Goal: Submit feedback/report problem: Submit feedback/report problem

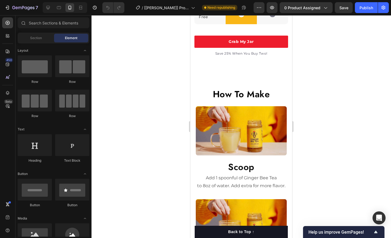
scroll to position [820, 0]
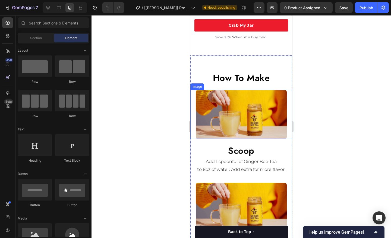
click at [239, 116] on img at bounding box center [241, 114] width 91 height 49
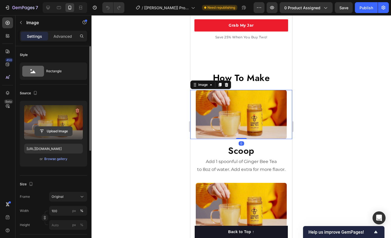
click at [46, 132] on input "file" at bounding box center [53, 130] width 37 height 9
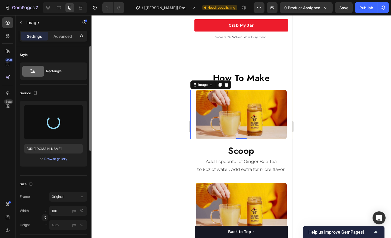
type input "https://cdn.shopify.com/s/files/1/0723/1953/3276/files/gempages_583405641406612…"
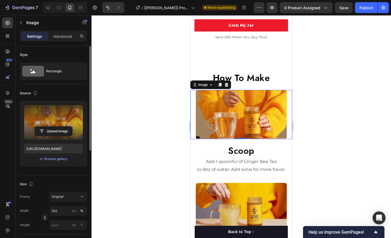
click at [326, 131] on div at bounding box center [240, 126] width 299 height 222
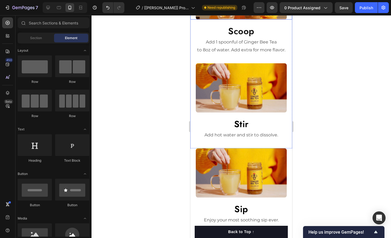
scroll to position [971, 0]
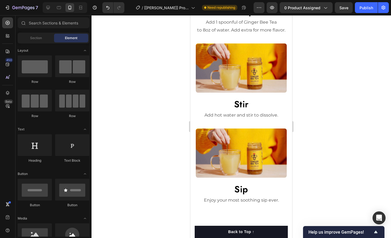
click at [363, 122] on div at bounding box center [240, 126] width 299 height 222
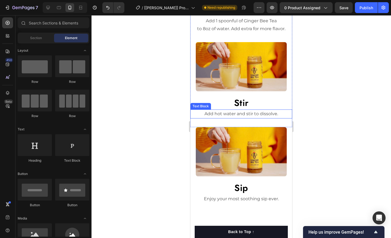
scroll to position [982, 0]
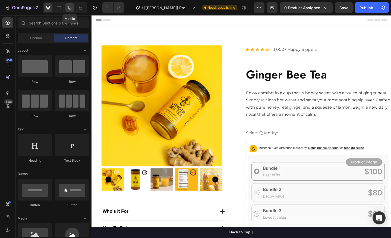
click at [71, 7] on icon at bounding box center [69, 7] width 5 height 5
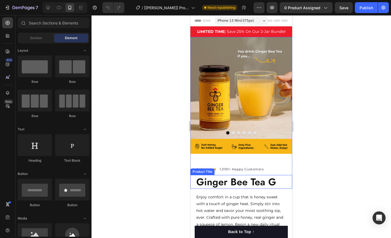
click at [275, 183] on h2 "Ginger Bee Tea G" at bounding box center [244, 182] width 96 height 14
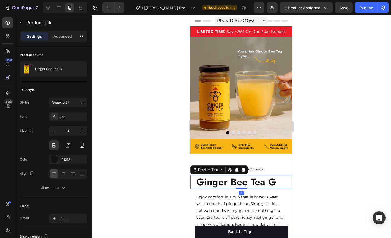
click at [275, 183] on h2 "Ginger Bee Tea G" at bounding box center [244, 182] width 96 height 14
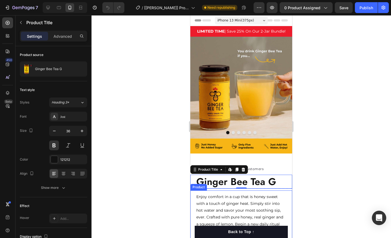
click at [375, 218] on div "Open Intercom Messenger" at bounding box center [379, 218] width 14 height 14
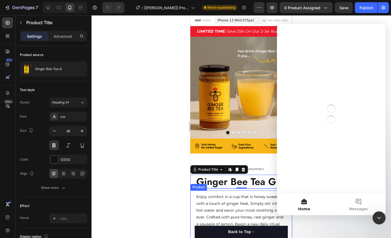
scroll to position [0, 0]
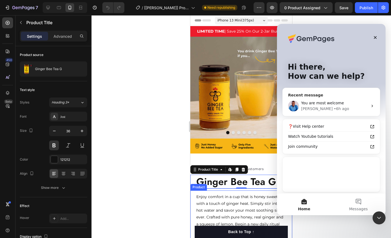
click at [326, 99] on div "You are most welcome Noah • 6h ago" at bounding box center [330, 106] width 97 height 20
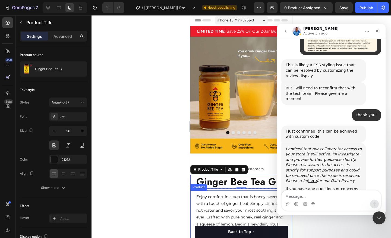
scroll to position [2047, 0]
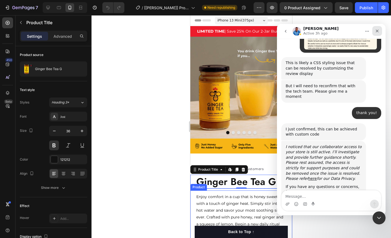
click at [378, 31] on icon "Close" at bounding box center [377, 31] width 4 height 4
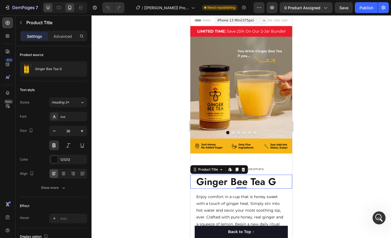
click at [49, 7] on icon at bounding box center [48, 8] width 4 height 4
type input "41"
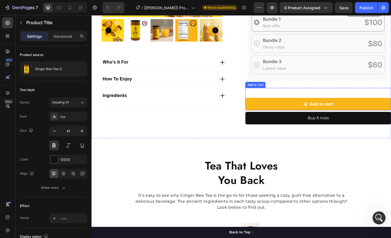
scroll to position [80, 0]
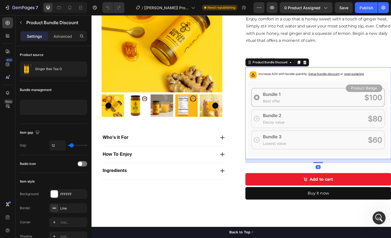
click at [282, 78] on p "Increase AOV with bundle quantity. Setup bundle discount or read guideline" at bounding box center [330, 78] width 114 height 5
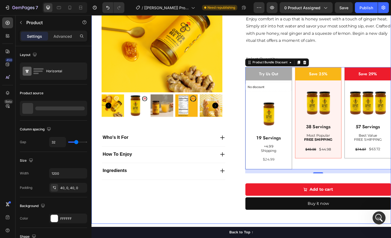
click at [346, 55] on div "Icon Icon Icon Icon Icon Icon List 1,000+ Happy Sippers Text Block Row Ginger B…" at bounding box center [338, 94] width 158 height 274
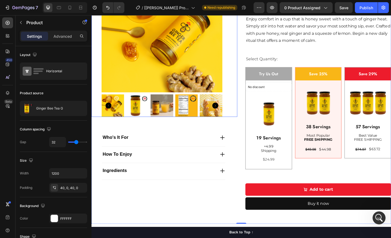
scroll to position [0, 0]
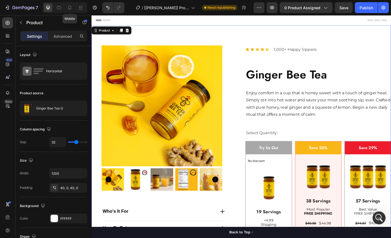
click at [65, 3] on div at bounding box center [69, 7] width 9 height 9
click at [69, 7] on icon at bounding box center [69, 7] width 5 height 5
type input "16"
type input "100%"
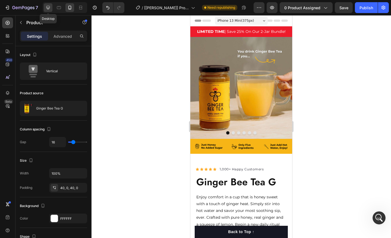
click at [44, 11] on div at bounding box center [48, 7] width 9 height 9
type input "32"
type input "1200"
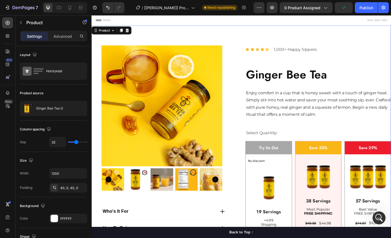
click at [216, 34] on div "Product Images Who's It For How To Enjoy Ingredients Accordion Icon Icon Icon I…" at bounding box center [254, 174] width 326 height 296
click at [68, 7] on icon at bounding box center [69, 7] width 5 height 5
type input "16"
type input "100%"
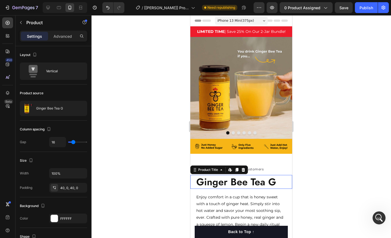
click at [239, 183] on h2 "Ginger Bee Tea G" at bounding box center [244, 182] width 96 height 14
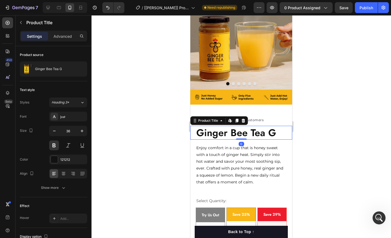
scroll to position [53, 0]
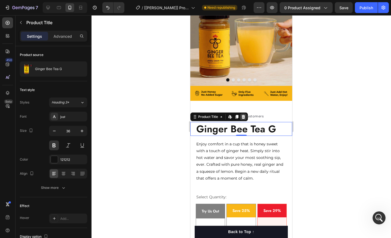
click at [242, 118] on icon at bounding box center [243, 117] width 4 height 4
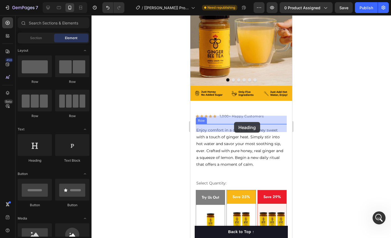
drag, startPoint x: 231, startPoint y: 162, endPoint x: 234, endPoint y: 122, distance: 40.0
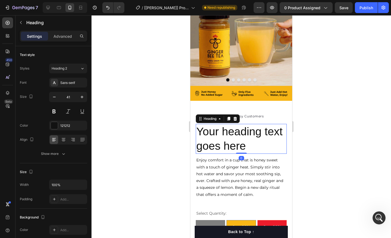
click at [230, 138] on h2 "Your heading text goes here" at bounding box center [241, 139] width 91 height 30
click at [230, 138] on p "Your heading text goes here" at bounding box center [241, 138] width 90 height 29
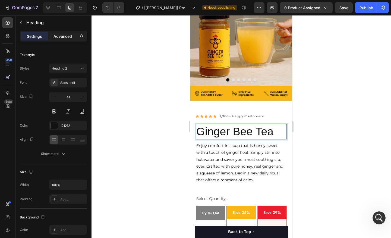
click at [66, 35] on p "Advanced" at bounding box center [62, 36] width 18 height 6
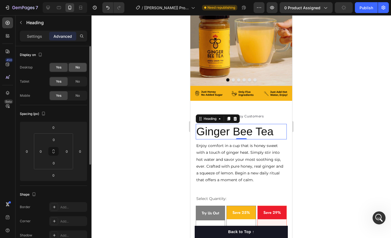
click at [74, 65] on div "No" at bounding box center [78, 67] width 18 height 9
click at [39, 32] on div "Settings" at bounding box center [34, 36] width 27 height 9
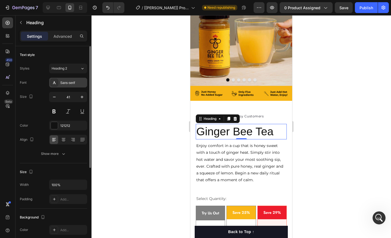
click at [59, 86] on div "Sans-serif" at bounding box center [68, 83] width 38 height 10
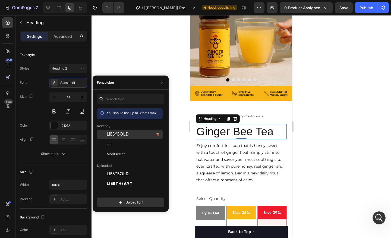
click at [108, 135] on span "LibbyBold" at bounding box center [118, 134] width 22 height 5
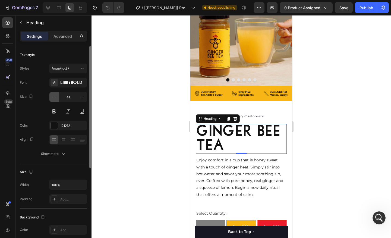
click at [55, 100] on button "button" at bounding box center [54, 97] width 10 height 10
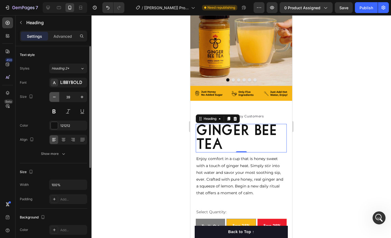
click at [55, 100] on button "button" at bounding box center [54, 97] width 10 height 10
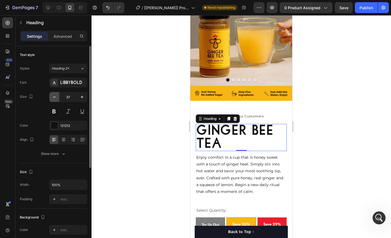
click at [55, 100] on button "button" at bounding box center [54, 97] width 10 height 10
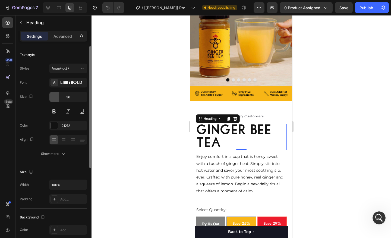
click at [55, 100] on button "button" at bounding box center [54, 97] width 10 height 10
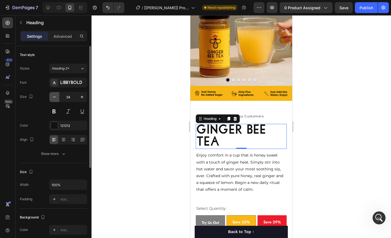
click at [55, 100] on button "button" at bounding box center [54, 97] width 10 height 10
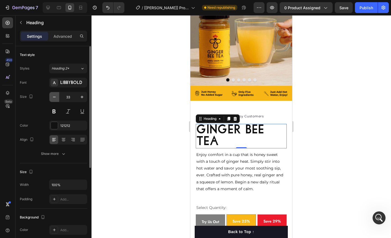
click at [55, 100] on button "button" at bounding box center [54, 97] width 10 height 10
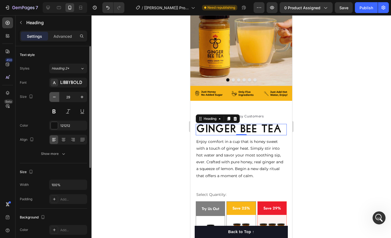
click at [55, 100] on button "button" at bounding box center [54, 97] width 10 height 10
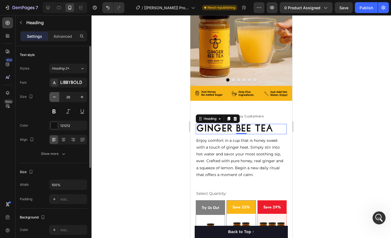
click at [55, 100] on button "button" at bounding box center [54, 97] width 10 height 10
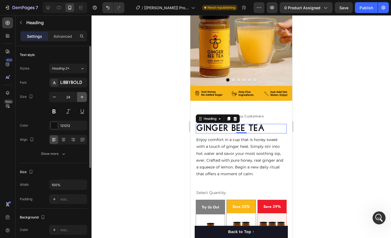
click at [80, 97] on icon "button" at bounding box center [81, 96] width 5 height 5
type input "25"
click at [55, 124] on div at bounding box center [54, 125] width 7 height 7
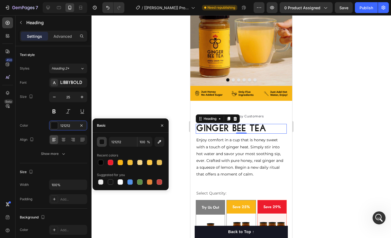
click at [101, 142] on div "button" at bounding box center [101, 141] width 5 height 5
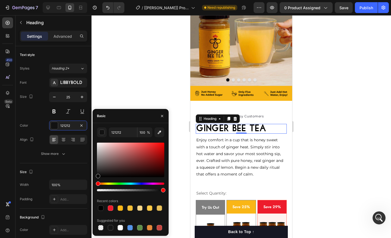
drag, startPoint x: 97, startPoint y: 175, endPoint x: 93, endPoint y: 183, distance: 9.0
click at [93, 183] on div "121212 100 % Recent colors Suggested for you" at bounding box center [131, 179] width 76 height 104
type input "000000"
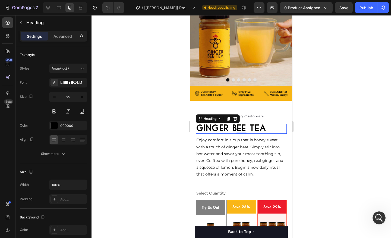
click at [152, 86] on div at bounding box center [240, 126] width 299 height 222
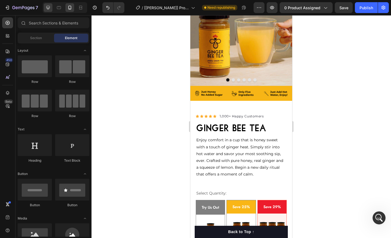
click at [50, 8] on icon at bounding box center [47, 7] width 5 height 5
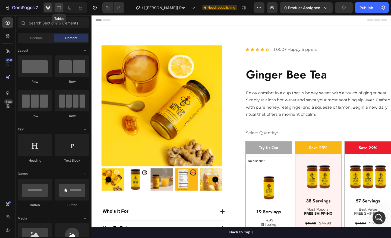
click at [60, 9] on icon at bounding box center [59, 7] width 4 height 3
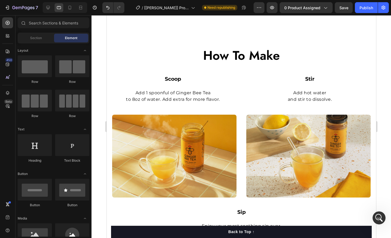
scroll to position [1793, 0]
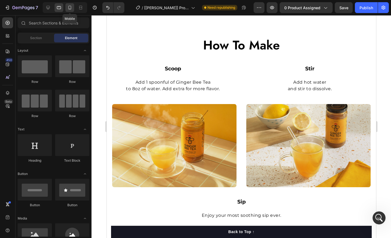
click at [71, 10] on icon at bounding box center [69, 7] width 5 height 5
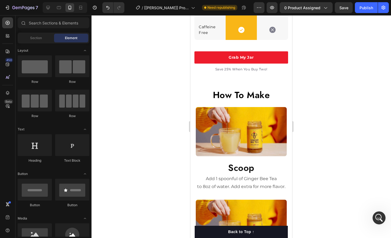
scroll to position [1447, 0]
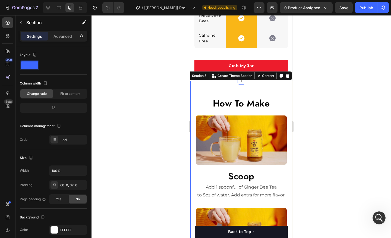
click at [215, 90] on div "How To Make Heading Image Scoop Heading Add 1 spoonful of Ginger Bee Tea to 8oz…" at bounding box center [241, 187] width 102 height 212
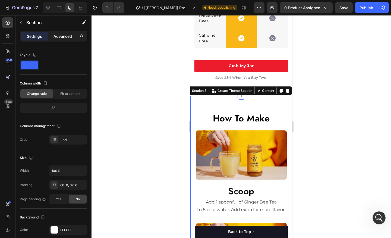
click at [64, 36] on p "Advanced" at bounding box center [62, 36] width 18 height 6
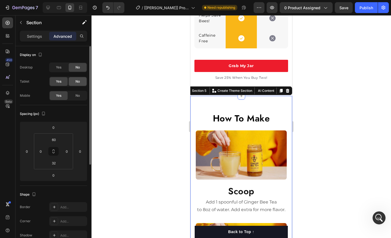
click at [75, 80] on div "No" at bounding box center [78, 81] width 18 height 9
click at [54, 9] on div at bounding box center [65, 7] width 44 height 11
click at [57, 9] on icon at bounding box center [58, 7] width 5 height 5
type input "32"
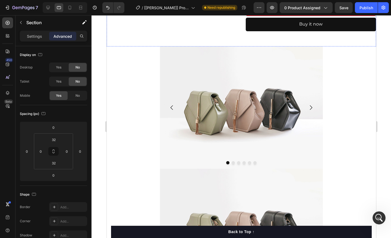
scroll to position [260, 0]
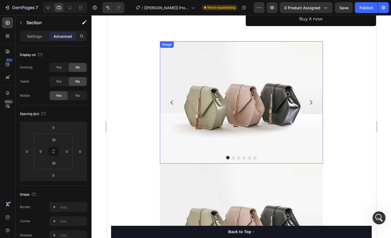
click at [189, 93] on img at bounding box center [241, 102] width 163 height 122
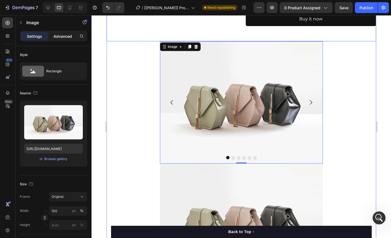
click at [69, 37] on p "Advanced" at bounding box center [62, 36] width 18 height 6
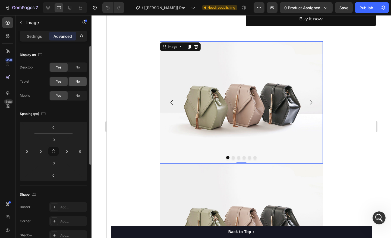
click at [80, 77] on div "No" at bounding box center [78, 81] width 18 height 9
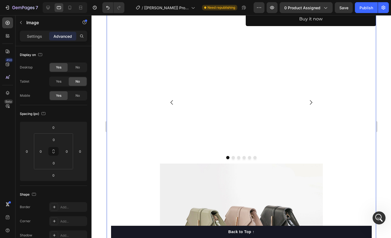
scroll to position [343, 0]
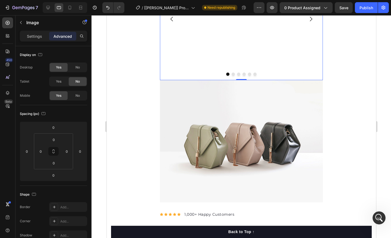
click at [169, 80] on div "Image" at bounding box center [241, 19] width 163 height 122
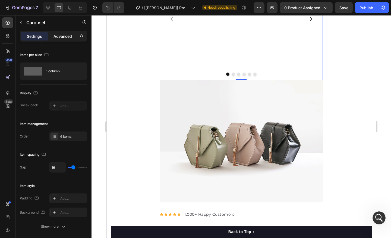
click at [57, 38] on p "Advanced" at bounding box center [62, 36] width 18 height 6
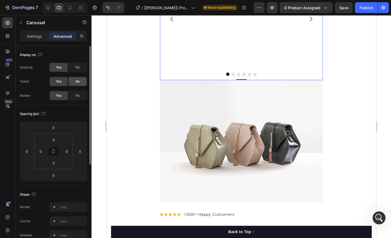
click at [77, 84] on div "No" at bounding box center [78, 81] width 18 height 9
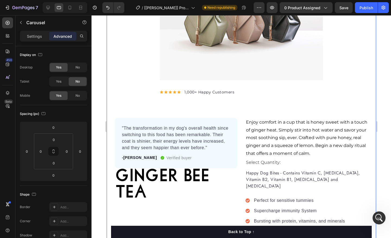
click at [152, 87] on div "LIMITED TIME | Save 25% On Our 2-Jar Bundle! Text Block Row Product Images Who'…" at bounding box center [240, 214] width 269 height 1062
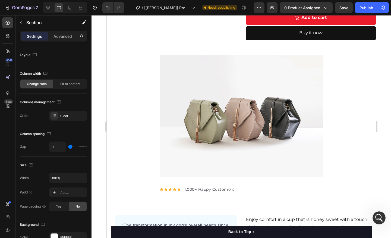
scroll to position [265, 0]
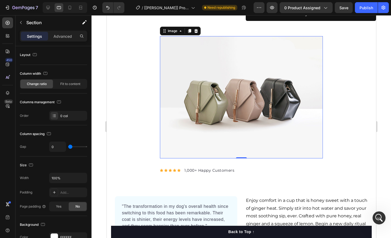
click at [170, 91] on img at bounding box center [241, 97] width 163 height 122
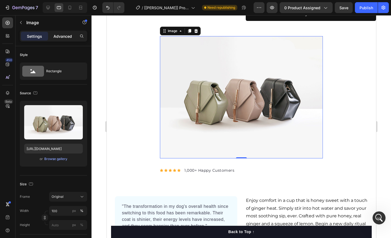
click at [60, 39] on div "Advanced" at bounding box center [62, 36] width 27 height 9
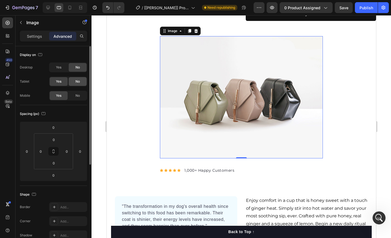
click at [77, 81] on span "No" at bounding box center [77, 81] width 4 height 5
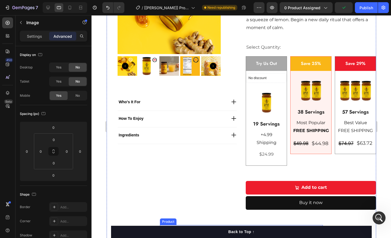
scroll to position [164, 0]
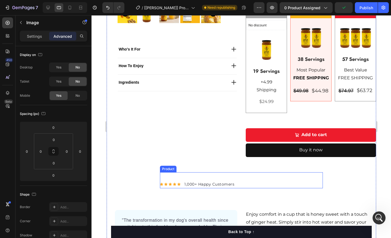
click at [194, 176] on div "Image Image Image Image Image Image Carousel Image 0 Icon Icon Icon Icon Icon I…" at bounding box center [241, 180] width 163 height 16
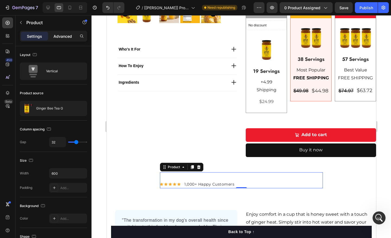
click at [68, 39] on div "Advanced" at bounding box center [62, 36] width 27 height 9
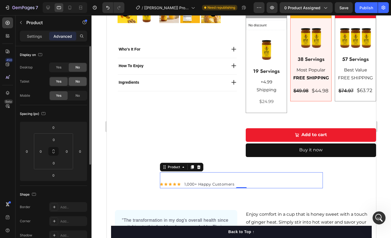
click at [75, 80] on span "No" at bounding box center [77, 81] width 4 height 5
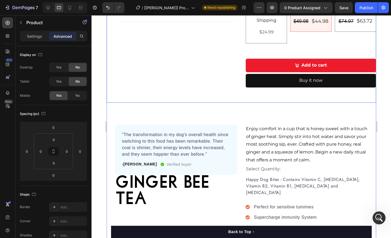
scroll to position [253, 0]
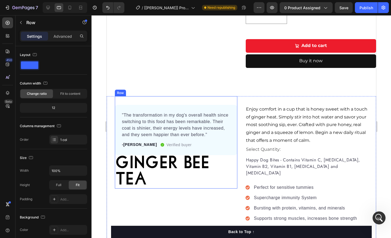
click at [192, 99] on div ""The transformation in my dog's overall health since switching to this food has…" at bounding box center [175, 142] width 122 height 93
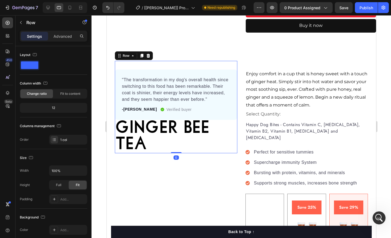
scroll to position [313, 0]
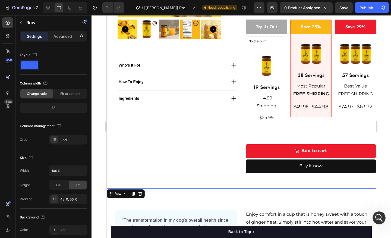
scroll to position [134, 0]
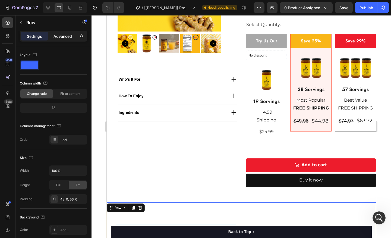
click at [66, 34] on p "Advanced" at bounding box center [62, 36] width 18 height 6
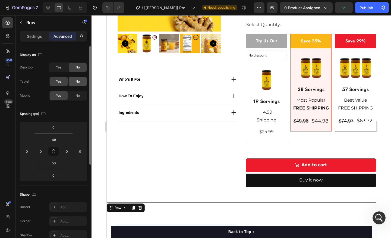
click at [76, 79] on span "No" at bounding box center [77, 81] width 4 height 5
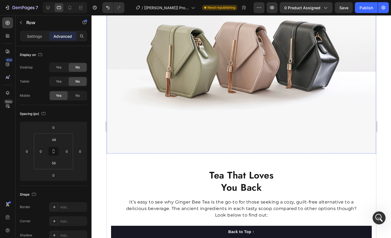
scroll to position [295, 0]
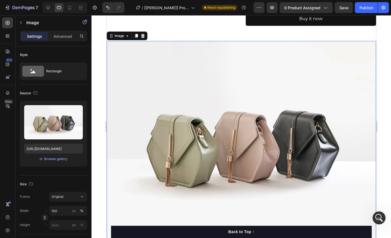
click at [182, 85] on img at bounding box center [240, 142] width 269 height 202
click at [65, 34] on p "Advanced" at bounding box center [62, 36] width 18 height 6
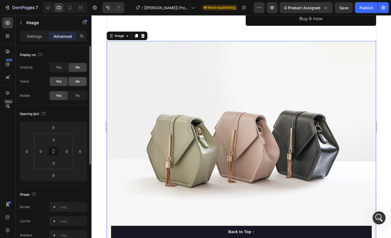
click at [77, 78] on div "No" at bounding box center [78, 81] width 18 height 9
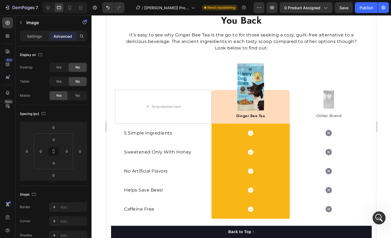
scroll to position [327, 0]
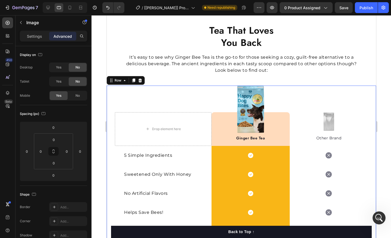
click at [109, 88] on div "Drop element here Image Ginger Bee Tea Text block Row Image Other Brand Text bl…" at bounding box center [240, 162] width 269 height 155
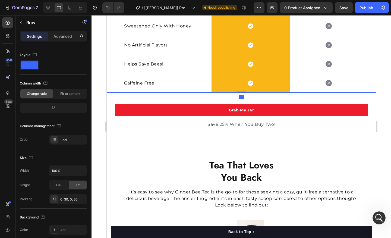
scroll to position [479, 0]
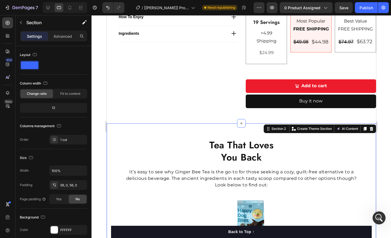
scroll to position [204, 0]
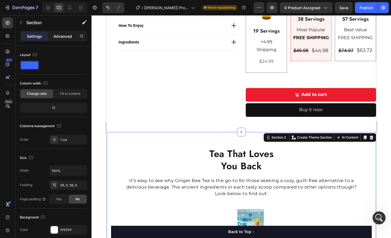
click at [65, 38] on p "Advanced" at bounding box center [62, 36] width 18 height 6
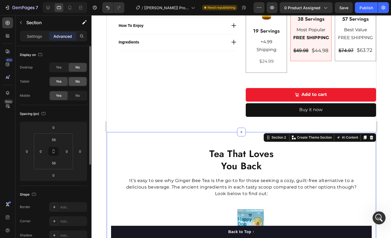
click at [80, 85] on div "No" at bounding box center [78, 81] width 18 height 9
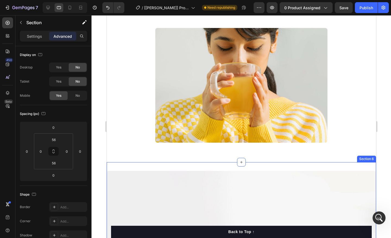
scroll to position [941, 0]
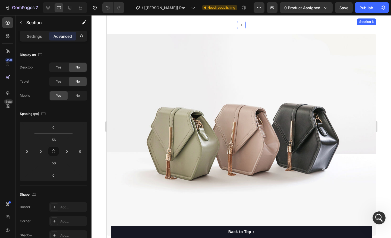
click at [195, 76] on img at bounding box center [240, 135] width 269 height 202
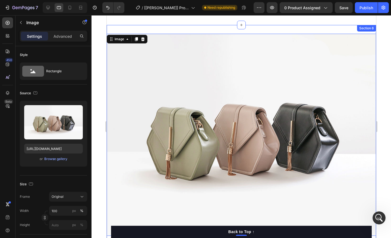
click at [174, 31] on div "Image 0 Sip Heading Enjoy your most soothing sip ever. Text Block Section 6" at bounding box center [240, 145] width 269 height 241
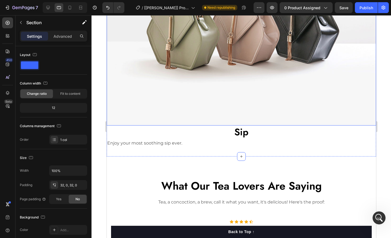
scroll to position [1054, 0]
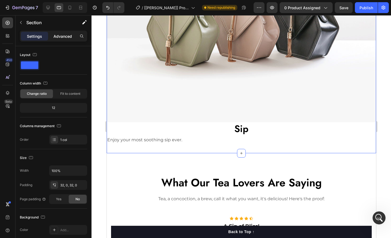
click at [67, 36] on p "Advanced" at bounding box center [62, 36] width 18 height 6
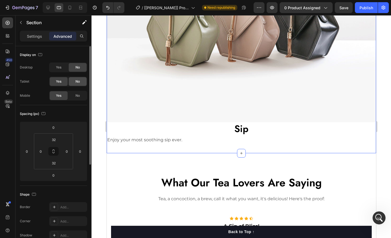
click at [79, 84] on div "No" at bounding box center [78, 81] width 18 height 9
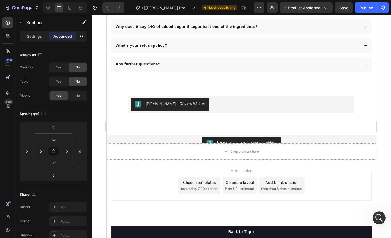
scroll to position [1226, 0]
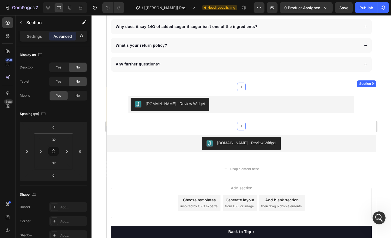
click at [188, 92] on div "Judge.me - Review Widget Judge.me Row Section 9" at bounding box center [240, 106] width 269 height 39
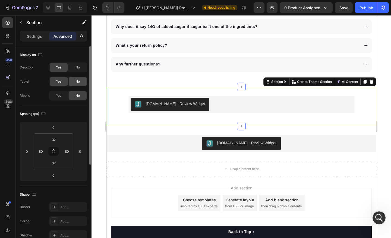
click at [73, 80] on div "No" at bounding box center [78, 81] width 18 height 9
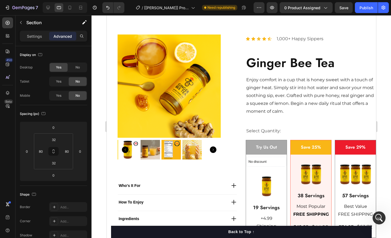
scroll to position [0, 0]
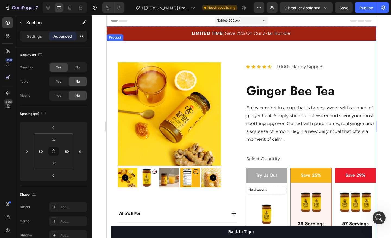
click at [261, 121] on p "Enjoy comfort in a cup that is honey sweet with a touch of ginger heat. Simply …" at bounding box center [310, 123] width 129 height 39
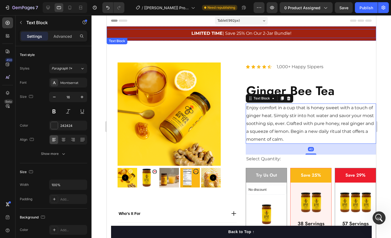
click at [204, 33] on strong "LIMITED TIME" at bounding box center [206, 33] width 31 height 5
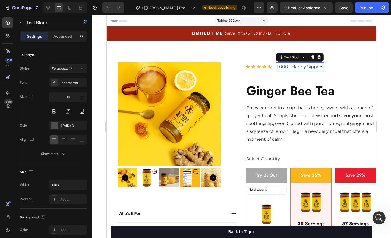
click at [281, 66] on p "1,000+ Happy Sippers" at bounding box center [299, 67] width 47 height 8
click at [65, 9] on div at bounding box center [69, 7] width 9 height 9
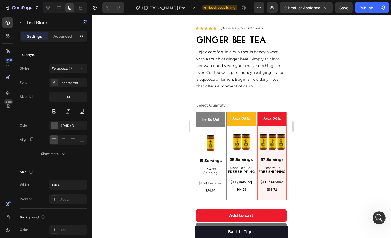
scroll to position [171, 0]
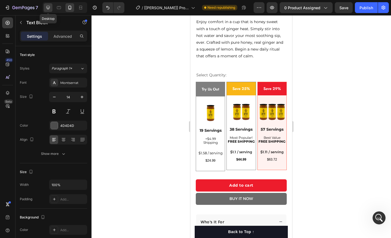
click at [44, 8] on div at bounding box center [48, 7] width 9 height 9
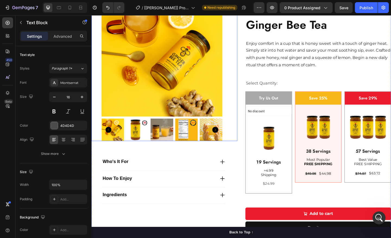
scroll to position [75, 0]
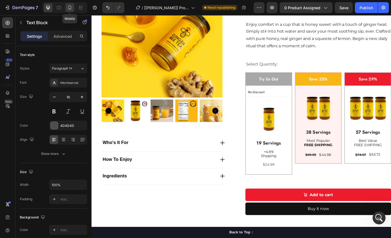
click at [72, 7] on icon at bounding box center [69, 7] width 5 height 5
type input "14"
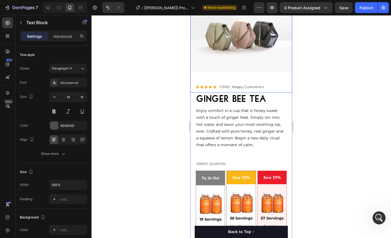
scroll to position [122, 0]
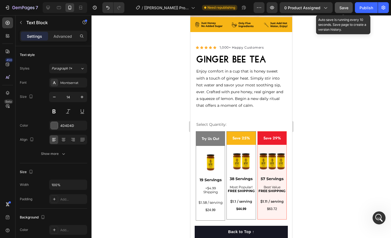
click at [348, 7] on button "Save" at bounding box center [343, 7] width 18 height 11
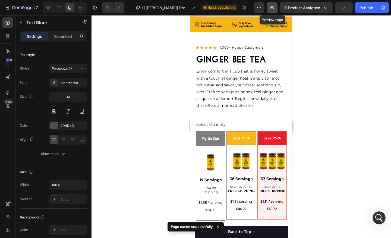
click at [274, 6] on icon "button" at bounding box center [271, 7] width 5 height 5
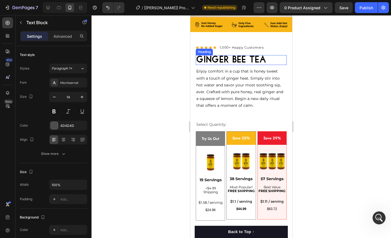
click at [244, 62] on h2 "Ginger Bee Tea" at bounding box center [241, 60] width 91 height 10
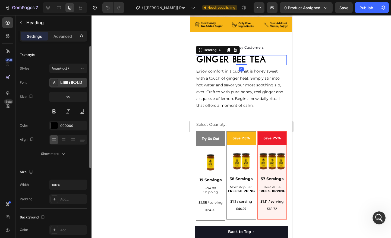
click at [74, 86] on div "LibbyBold" at bounding box center [68, 83] width 38 height 10
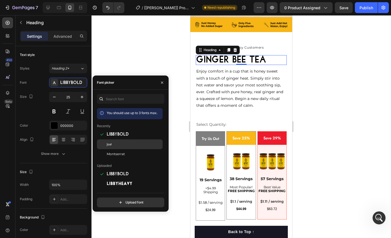
click at [111, 142] on span "Jost" at bounding box center [109, 144] width 5 height 5
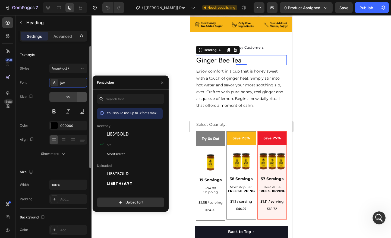
click at [79, 97] on button "button" at bounding box center [82, 97] width 10 height 10
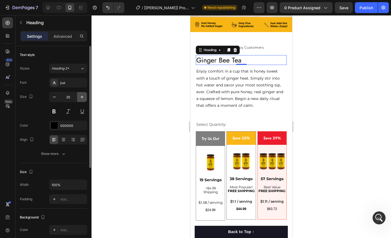
click at [79, 97] on button "button" at bounding box center [82, 97] width 10 height 10
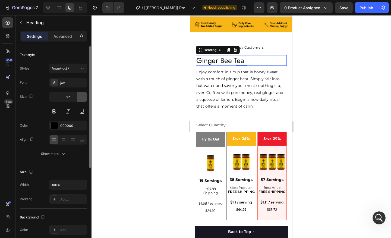
click at [79, 97] on button "button" at bounding box center [82, 97] width 10 height 10
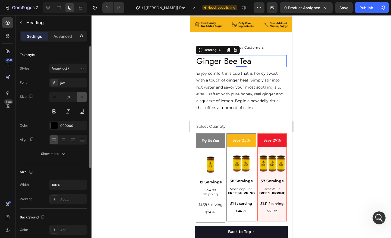
click at [79, 97] on button "button" at bounding box center [82, 97] width 10 height 10
type input "33"
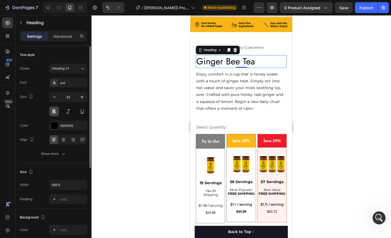
click at [56, 112] on button at bounding box center [54, 111] width 10 height 10
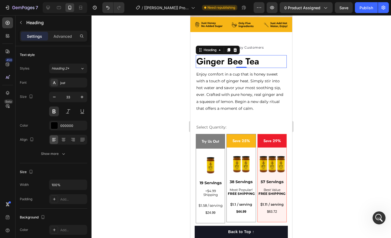
click at [129, 99] on div at bounding box center [240, 126] width 299 height 222
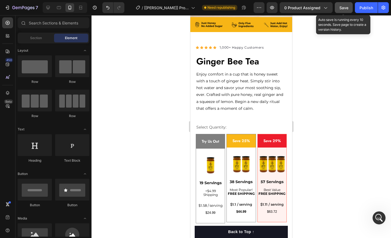
click at [343, 7] on span "Save" at bounding box center [343, 7] width 9 height 5
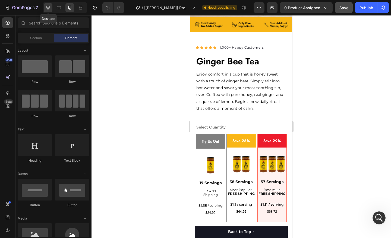
click at [47, 10] on icon at bounding box center [47, 7] width 5 height 5
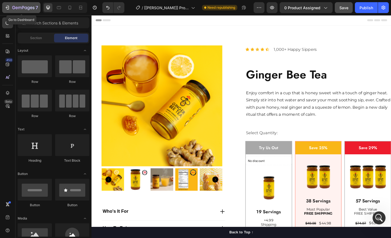
click at [23, 7] on icon "button" at bounding box center [23, 8] width 22 height 5
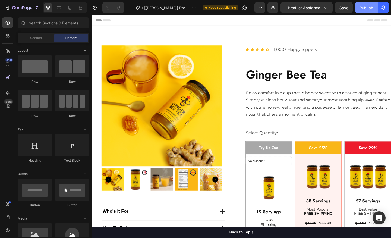
click at [363, 8] on div "Publish" at bounding box center [366, 8] width 14 height 6
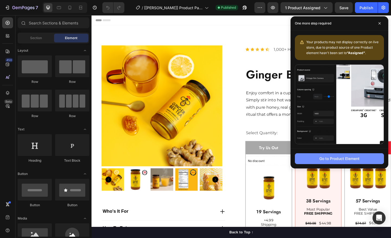
click at [346, 162] on button "Go to Product Element" at bounding box center [339, 158] width 89 height 11
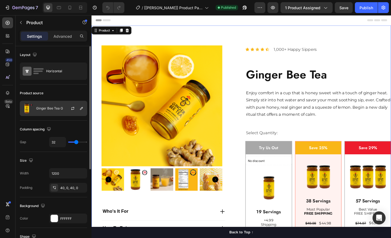
click at [46, 109] on p "Ginger Bee Tea G" at bounding box center [49, 108] width 27 height 4
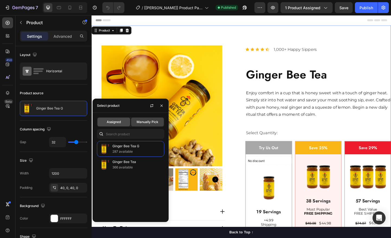
click at [116, 123] on span "Assigned" at bounding box center [114, 121] width 14 height 5
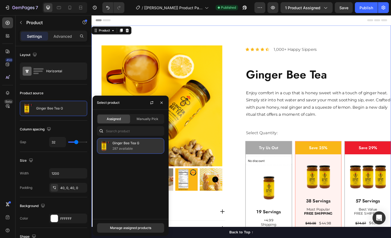
click at [137, 149] on p "287 available" at bounding box center [136, 148] width 49 height 5
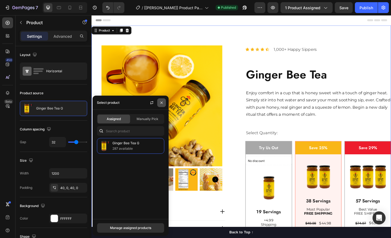
click at [161, 103] on icon "button" at bounding box center [161, 102] width 2 height 2
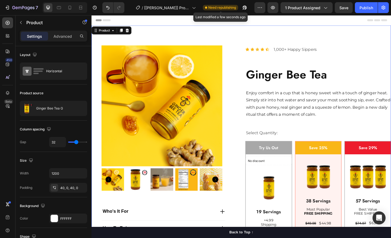
click at [222, 8] on span "Need republishing" at bounding box center [222, 7] width 28 height 5
click at [317, 14] on div "7 Version history / [Roxanne GemPages] Product Page - Sep 7, 10:40:49 Need repu…" at bounding box center [195, 7] width 391 height 15
click at [320, 11] on button "1 product assigned" at bounding box center [306, 7] width 52 height 11
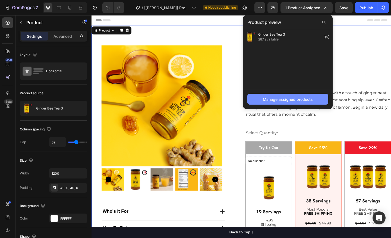
click at [284, 98] on div "Manage assigned products" at bounding box center [288, 99] width 50 height 6
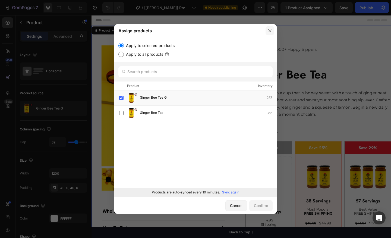
click at [269, 32] on icon "button" at bounding box center [269, 30] width 4 height 4
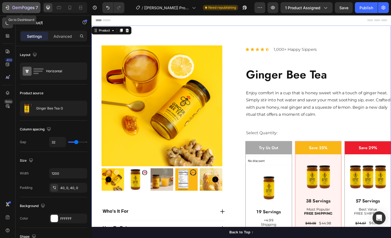
click at [12, 11] on button "7" at bounding box center [21, 7] width 38 height 11
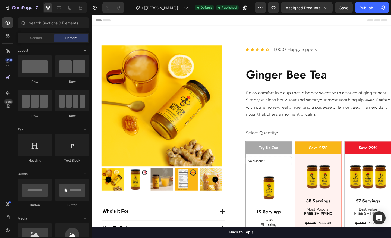
click at [72, 12] on div at bounding box center [65, 7] width 44 height 11
click at [72, 11] on div at bounding box center [69, 7] width 9 height 9
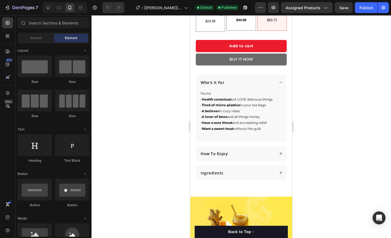
scroll to position [179, 0]
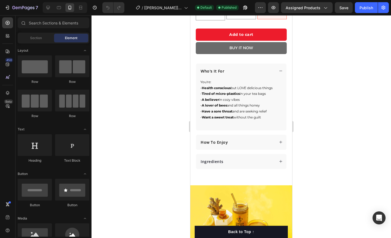
click at [241, 4] on p "$1.1 / serving" at bounding box center [241, 1] width 27 height 4
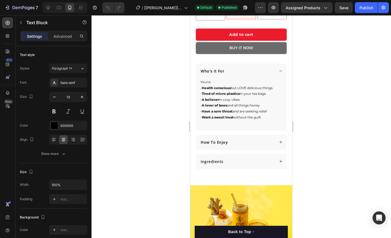
click at [241, 4] on p "$1.1 / serving" at bounding box center [241, 1] width 27 height 4
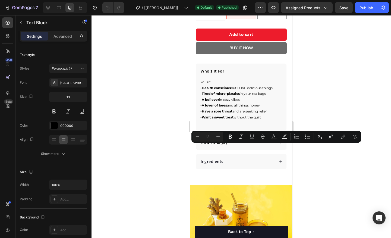
click at [236, 4] on p "$1.1 / serving" at bounding box center [241, 1] width 27 height 4
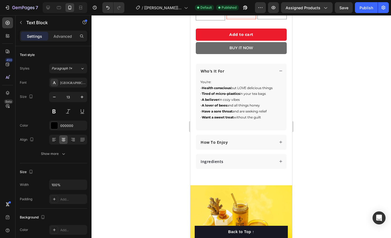
click at [343, 130] on div at bounding box center [240, 126] width 299 height 222
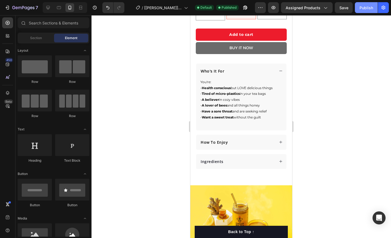
click at [367, 11] on button "Publish" at bounding box center [366, 7] width 23 height 11
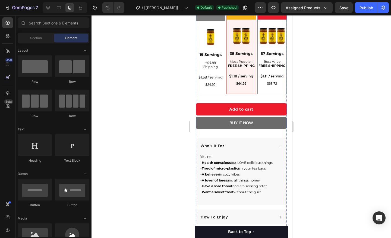
scroll to position [151, 0]
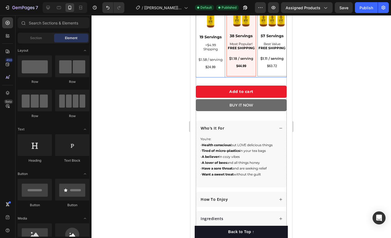
click at [226, 77] on div "Save 25% Product Badge Image 38 Servings Text Block Most Popular! FREE SHIPPING…" at bounding box center [240, 32] width 29 height 88
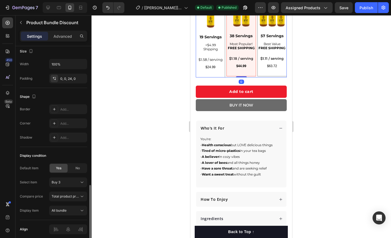
scroll to position [266, 0]
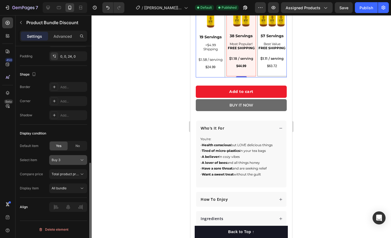
click at [81, 162] on icon at bounding box center [81, 159] width 5 height 5
click at [67, 181] on div "Buy 2" at bounding box center [66, 182] width 31 height 5
click at [363, 10] on div "Publish" at bounding box center [366, 8] width 14 height 6
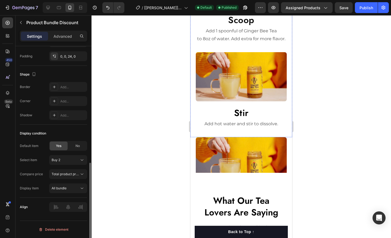
scroll to position [939, 0]
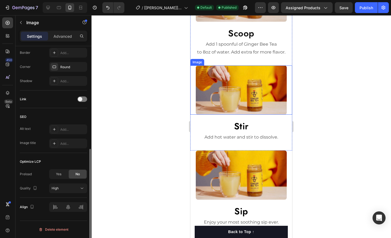
click at [246, 92] on img at bounding box center [241, 89] width 91 height 49
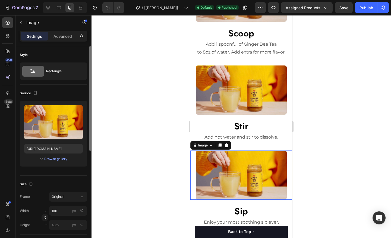
click at [244, 174] on img at bounding box center [241, 174] width 91 height 49
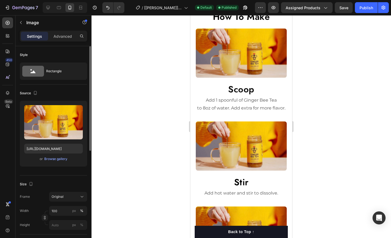
scroll to position [780, 0]
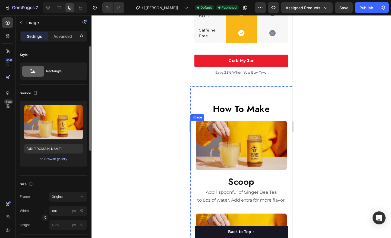
click at [235, 135] on img at bounding box center [241, 144] width 91 height 49
click at [56, 158] on div "Browse gallery" at bounding box center [55, 158] width 23 height 5
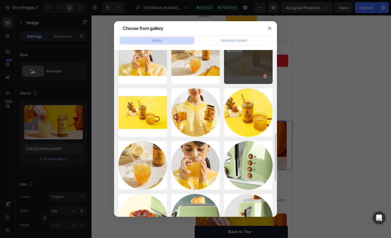
scroll to position [203, 0]
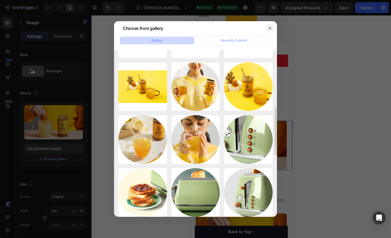
click at [267, 30] on icon "button" at bounding box center [269, 28] width 4 height 4
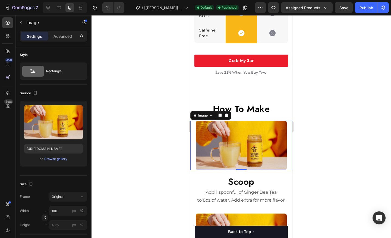
click at [312, 67] on div at bounding box center [240, 126] width 299 height 222
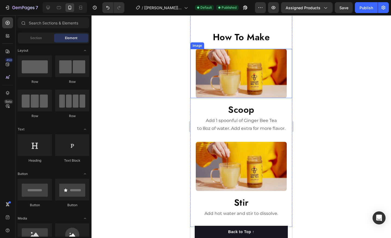
scroll to position [852, 0]
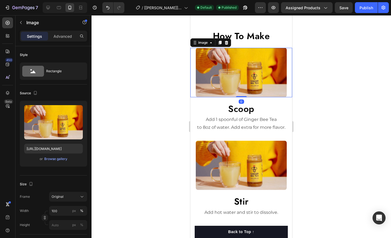
click at [251, 69] on img at bounding box center [241, 72] width 91 height 49
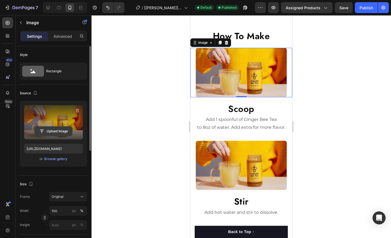
click at [57, 131] on input "file" at bounding box center [53, 130] width 37 height 9
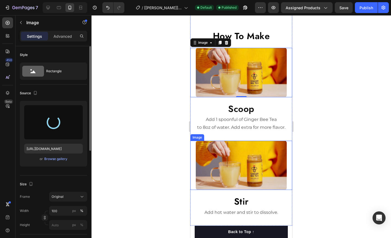
type input "https://cdn.shopify.com/s/files/1/0723/1953/3276/files/gempages_583405641406612…"
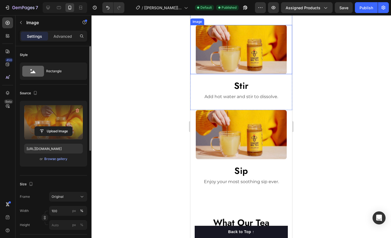
scroll to position [986, 0]
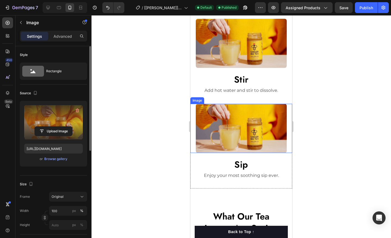
click at [237, 126] on img at bounding box center [241, 128] width 91 height 49
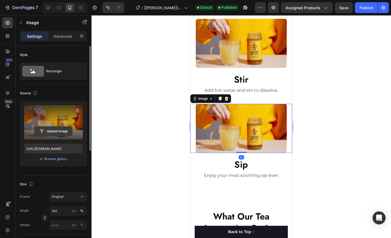
click at [51, 130] on input "file" at bounding box center [53, 130] width 37 height 9
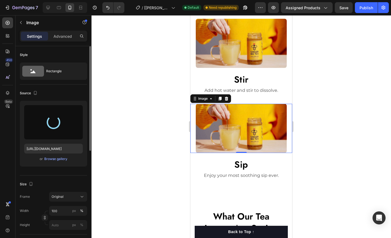
type input "https://cdn.shopify.com/s/files/1/0723/1953/3276/files/gempages_583405641406612…"
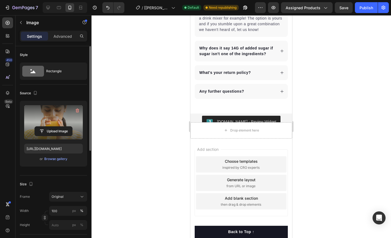
scroll to position [1499, 0]
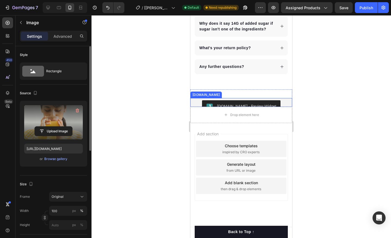
click at [211, 103] on button "[DOMAIN_NAME] - Review Widget" at bounding box center [241, 106] width 79 height 13
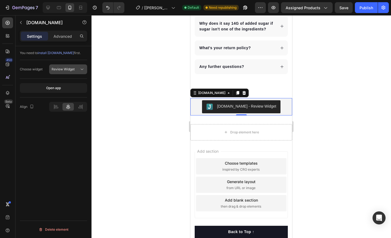
click at [70, 69] on span "Review Widget" at bounding box center [63, 69] width 23 height 4
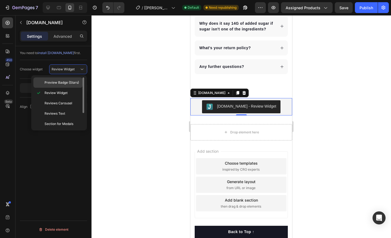
click at [68, 85] on div "Preview Badge (Stars)" at bounding box center [57, 82] width 49 height 10
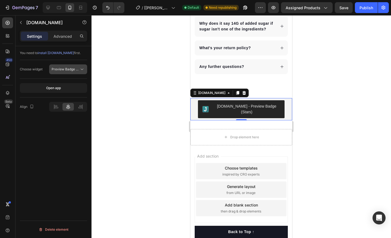
click at [77, 68] on span "Preview Badge (Stars)" at bounding box center [69, 69] width 34 height 4
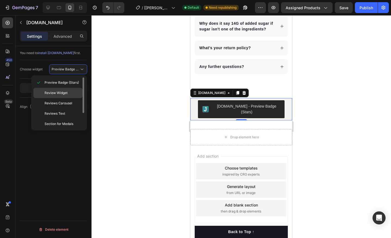
click at [68, 97] on div "Review Widget" at bounding box center [57, 93] width 49 height 10
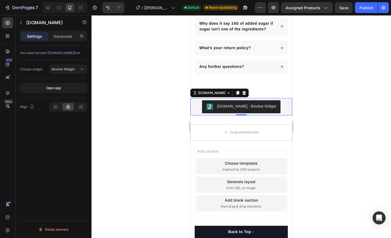
click at [112, 96] on div at bounding box center [240, 126] width 299 height 222
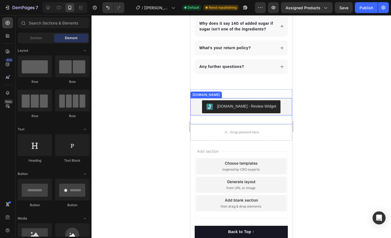
click at [202, 98] on div "[DOMAIN_NAME] - Review Widget" at bounding box center [241, 106] width 91 height 17
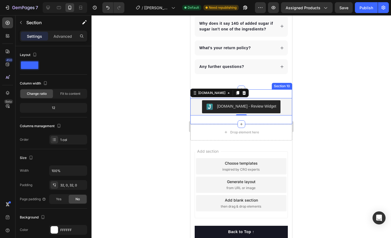
click at [251, 90] on div "Judge.me - Review Widget Judge.me 0 Section 10" at bounding box center [241, 106] width 102 height 35
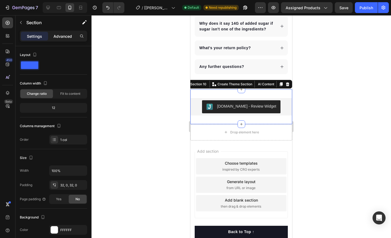
click at [63, 37] on p "Advanced" at bounding box center [62, 36] width 18 height 6
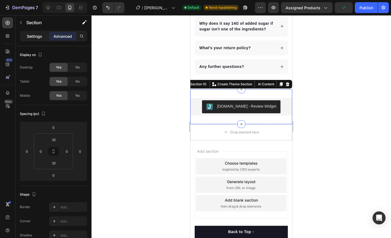
click at [41, 38] on p "Settings" at bounding box center [34, 36] width 15 height 6
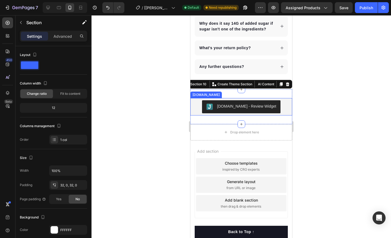
click at [219, 108] on div "[DOMAIN_NAME] - Review Widget" at bounding box center [241, 106] width 70 height 7
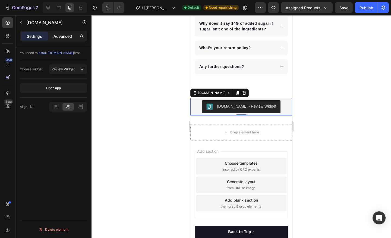
click at [64, 36] on p "Advanced" at bounding box center [62, 36] width 18 height 6
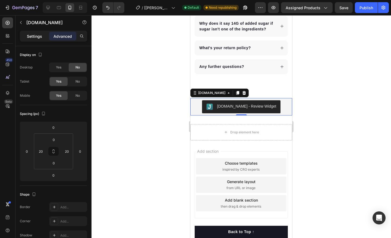
click at [31, 39] on div "Settings" at bounding box center [34, 36] width 27 height 9
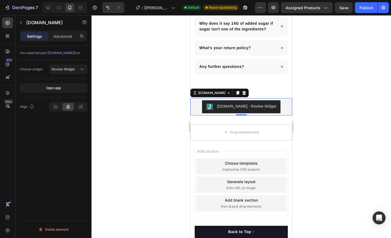
click at [356, 80] on div at bounding box center [240, 126] width 299 height 222
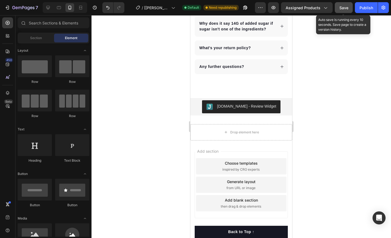
click at [345, 12] on button "Save" at bounding box center [343, 7] width 18 height 11
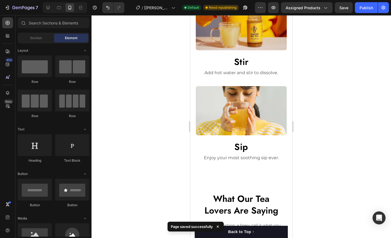
scroll to position [630, 0]
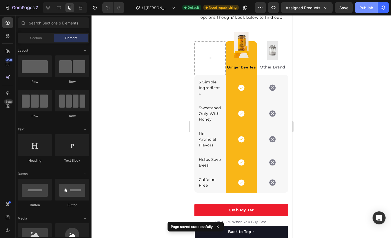
click at [361, 7] on div "Publish" at bounding box center [366, 8] width 14 height 6
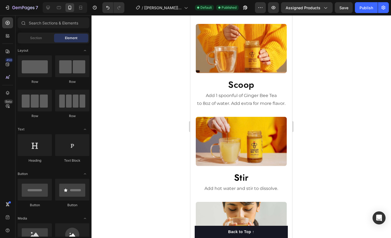
scroll to position [845, 0]
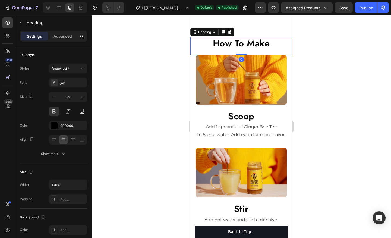
click at [232, 50] on h2 "How To Make" at bounding box center [241, 43] width 102 height 13
click at [68, 39] on div "Advanced" at bounding box center [62, 36] width 27 height 9
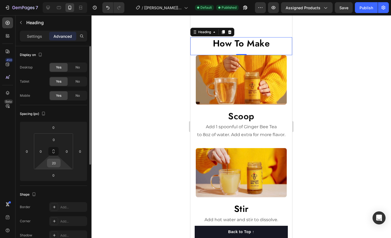
click at [56, 167] on div "20" at bounding box center [54, 162] width 14 height 9
click at [56, 164] on input "20" at bounding box center [53, 163] width 11 height 8
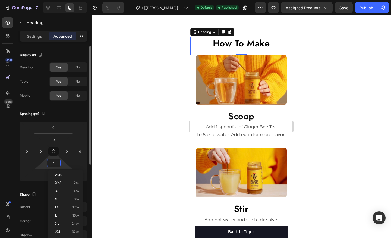
type input "40"
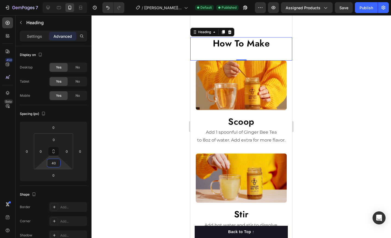
click at [127, 126] on div at bounding box center [240, 126] width 299 height 222
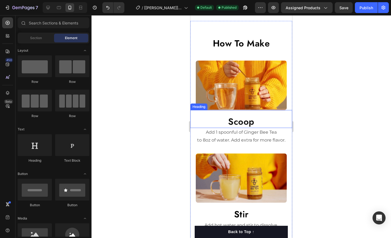
click at [221, 128] on h2 "Scoop" at bounding box center [241, 121] width 102 height 13
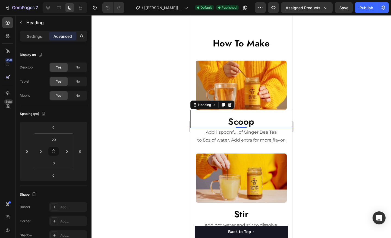
click at [221, 128] on h2 "Scoop" at bounding box center [241, 121] width 102 height 13
click at [37, 38] on p "Settings" at bounding box center [34, 36] width 15 height 6
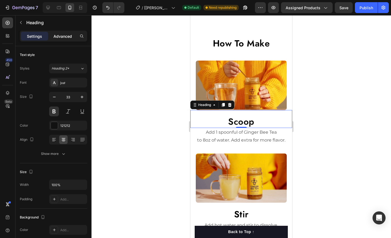
click at [63, 39] on p "Advanced" at bounding box center [62, 36] width 18 height 6
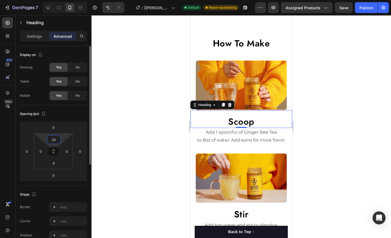
click at [57, 141] on input "20" at bounding box center [53, 139] width 11 height 8
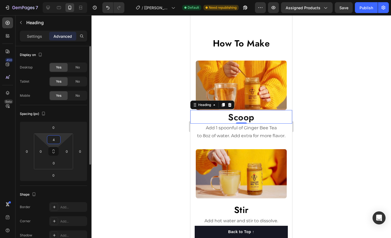
type input "40"
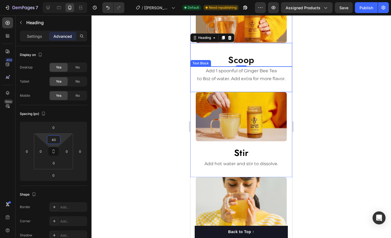
scroll to position [936, 0]
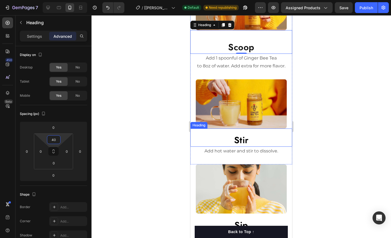
click at [239, 142] on h2 "Stir" at bounding box center [241, 140] width 102 height 13
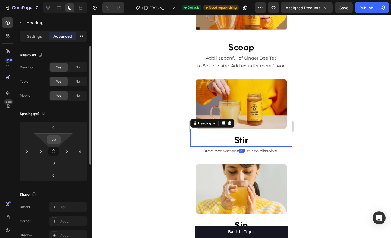
click at [56, 141] on input "20" at bounding box center [53, 139] width 11 height 8
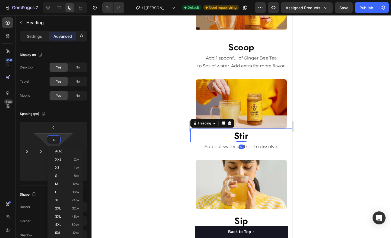
type input "40"
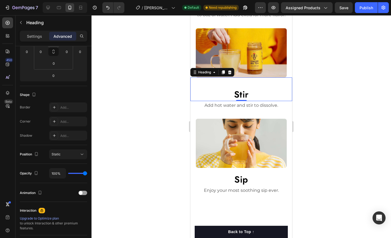
scroll to position [1069, 0]
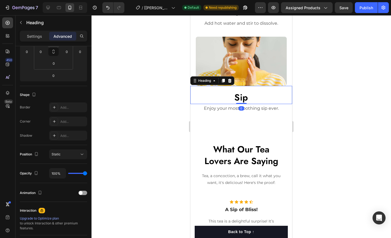
click at [242, 99] on h2 "Sip" at bounding box center [241, 97] width 102 height 13
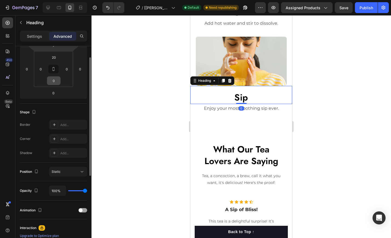
scroll to position [49, 0]
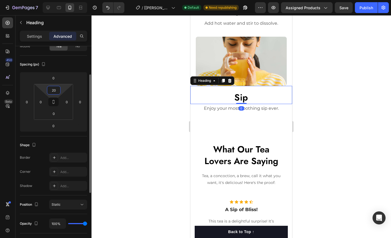
click at [55, 93] on input "20" at bounding box center [53, 90] width 11 height 8
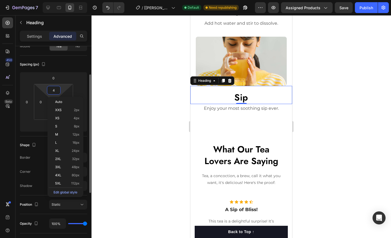
type input "40"
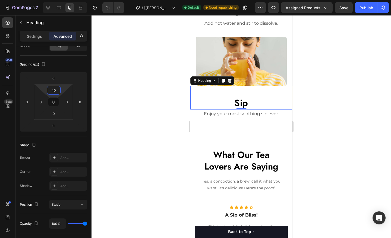
click at [160, 101] on div at bounding box center [240, 126] width 299 height 222
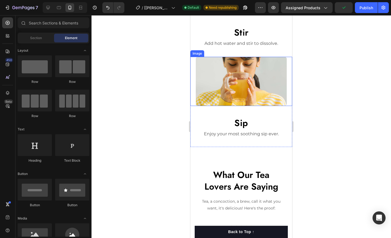
scroll to position [1011, 0]
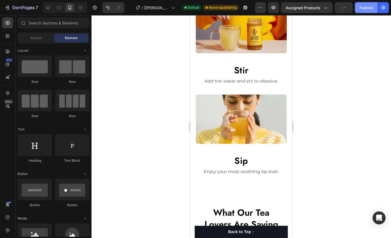
click at [366, 9] on div "Publish" at bounding box center [366, 8] width 14 height 6
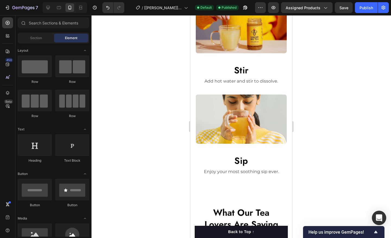
click at [378, 213] on div "Open Intercom Messenger" at bounding box center [379, 218] width 14 height 14
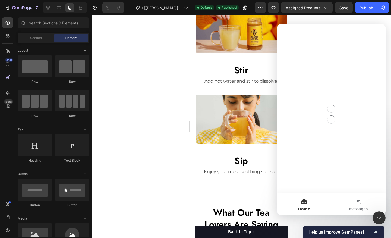
scroll to position [0, 0]
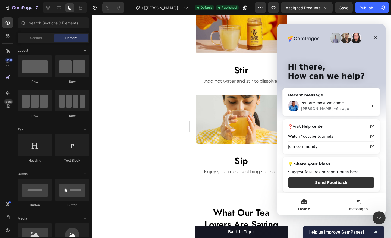
click at [361, 201] on button "Messages" at bounding box center [358, 204] width 54 height 22
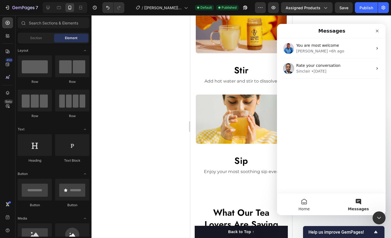
click at [306, 200] on button "Home" at bounding box center [304, 204] width 54 height 22
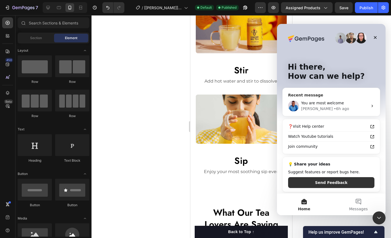
click at [338, 104] on span "You are most welcome" at bounding box center [322, 103] width 43 height 4
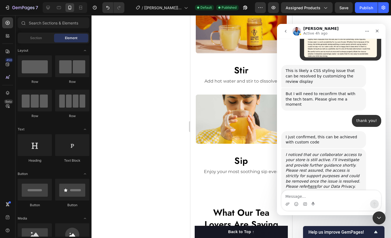
click at [323, 195] on textarea "Message…" at bounding box center [330, 194] width 99 height 9
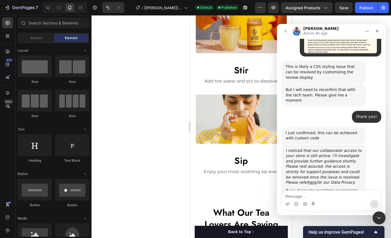
scroll to position [2047, 0]
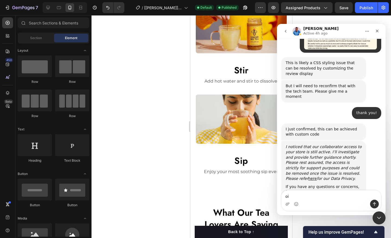
type textarea "o"
type textarea "hi, all my gempages reviews are no longer showing"
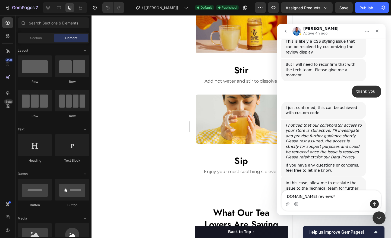
type textarea "[DOMAIN_NAME] reviews**"
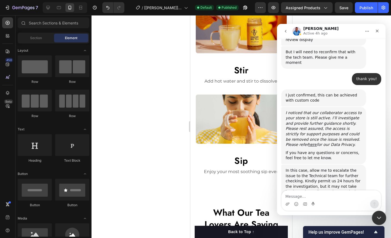
click at [375, 213] on div "Close Intercom Messenger" at bounding box center [377, 216] width 13 height 13
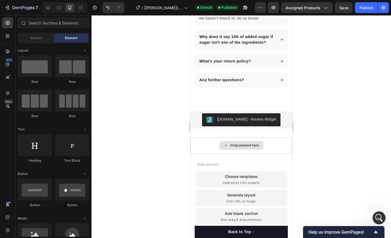
scroll to position [1512, 0]
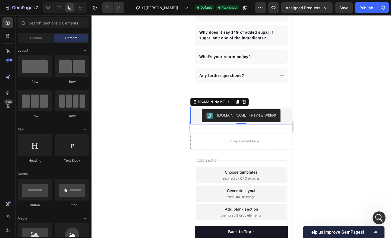
click at [236, 118] on div "[DOMAIN_NAME] - Review Widget" at bounding box center [241, 115] width 70 height 7
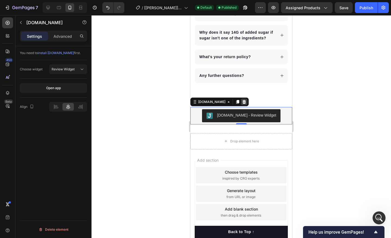
click at [242, 102] on icon at bounding box center [244, 102] width 4 height 4
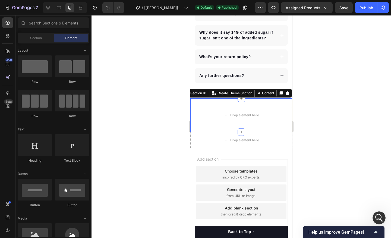
click at [203, 106] on div "Drop element here Section 10 You can create reusable sections Create Theme Sect…" at bounding box center [241, 115] width 102 height 34
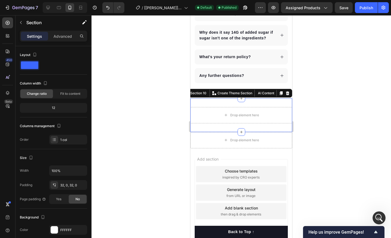
click at [63, 41] on div "Settings Advanced" at bounding box center [53, 36] width 67 height 11
click at [62, 37] on p "Advanced" at bounding box center [62, 36] width 18 height 6
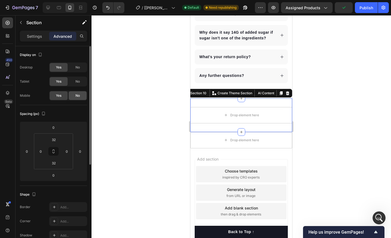
click at [80, 96] on div "No" at bounding box center [78, 95] width 18 height 9
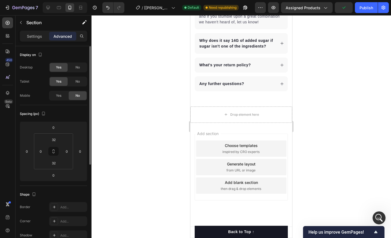
scroll to position [1503, 0]
click at [52, 10] on div at bounding box center [48, 7] width 9 height 9
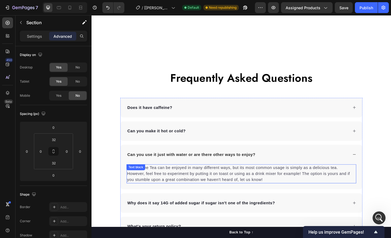
scroll to position [1107, 0]
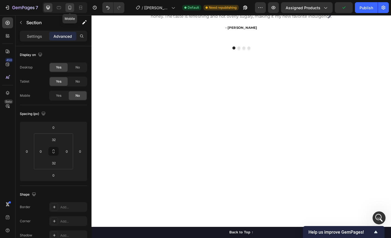
click at [68, 8] on icon at bounding box center [69, 7] width 5 height 5
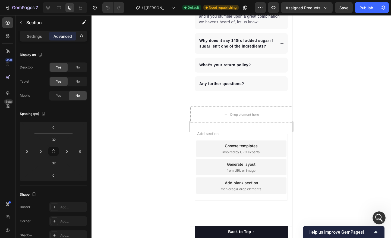
scroll to position [1485, 0]
click at [28, 29] on div "Section" at bounding box center [43, 22] width 56 height 14
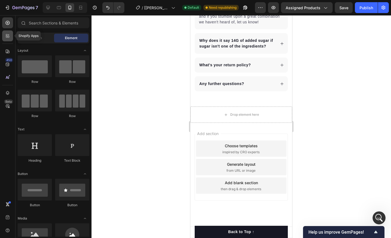
click at [10, 34] on icon at bounding box center [7, 35] width 5 height 5
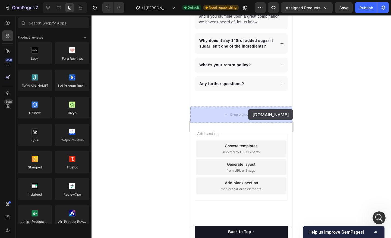
drag, startPoint x: 221, startPoint y: 93, endPoint x: 248, endPoint y: 109, distance: 31.3
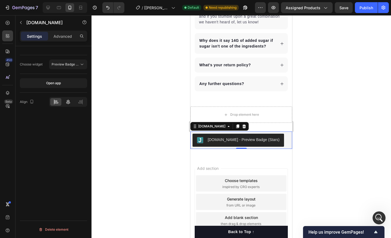
click at [67, 101] on icon at bounding box center [67, 101] width 5 height 5
click at [72, 63] on span "Preview Badge (Stars)" at bounding box center [69, 64] width 34 height 4
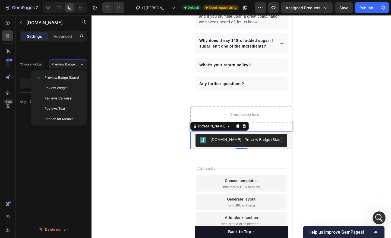
click at [42, 157] on div "Choose widget Preview Badge (Stars) Open app Align Delete element" at bounding box center [53, 149] width 76 height 207
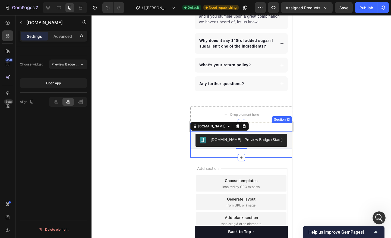
click at [251, 124] on div "Judge.me - Preview Badge (Stars) Judge.me 0 Section 13" at bounding box center [241, 140] width 102 height 35
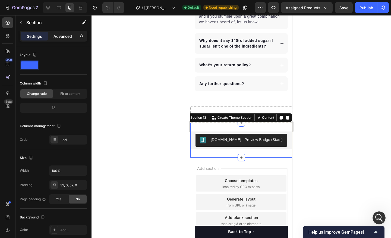
click at [69, 39] on p "Advanced" at bounding box center [62, 36] width 18 height 6
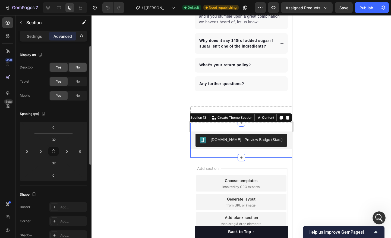
click at [75, 66] on span "No" at bounding box center [77, 67] width 4 height 5
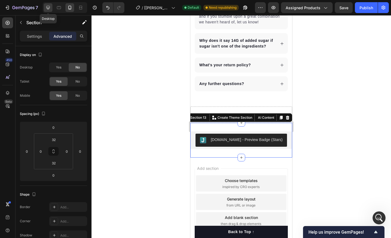
click at [47, 11] on div at bounding box center [48, 7] width 9 height 9
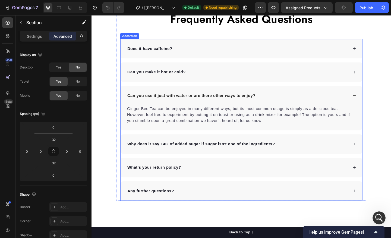
scroll to position [1593, 0]
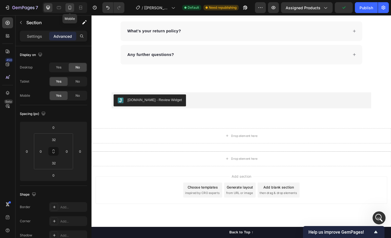
click at [68, 10] on div at bounding box center [69, 7] width 9 height 9
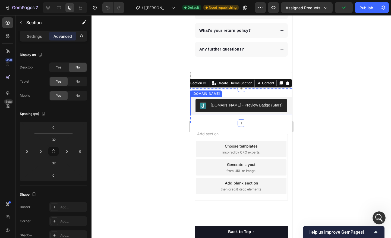
scroll to position [1527, 0]
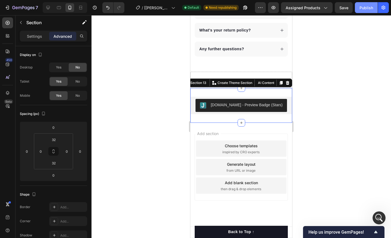
click at [361, 11] on button "Publish" at bounding box center [366, 7] width 23 height 11
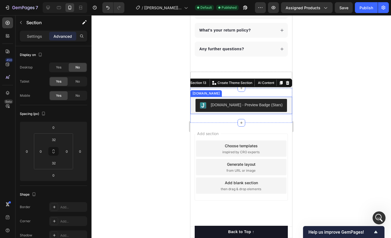
click at [253, 102] on div "Judge.me - Preview Badge (Stars)" at bounding box center [247, 105] width 72 height 6
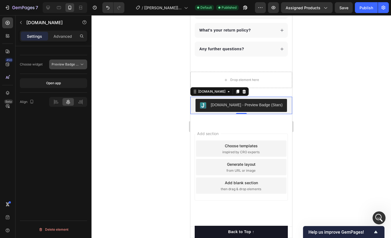
click at [74, 66] on span "Preview Badge (Stars)" at bounding box center [66, 64] width 28 height 5
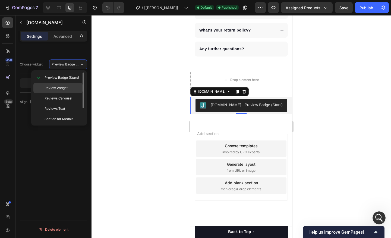
click at [69, 90] on p "Review Widget" at bounding box center [62, 87] width 36 height 5
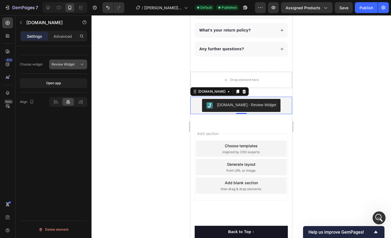
click at [66, 68] on button "Review Widget" at bounding box center [68, 64] width 38 height 10
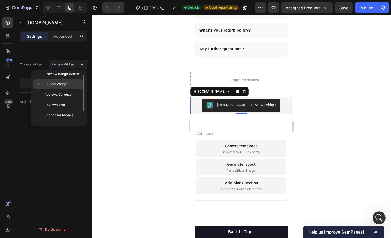
scroll to position [5, 0]
click at [57, 150] on div "Choose widget Review Widget Open app Align Delete element" at bounding box center [53, 149] width 76 height 207
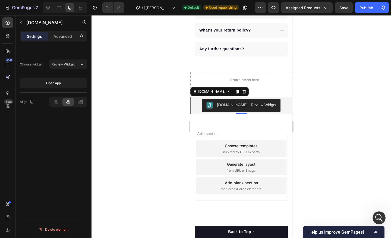
click at [365, 13] on div "7 Version history / [Roxanne GemPages] Product Page - Sep 7, 10:40:49 Default N…" at bounding box center [195, 7] width 391 height 15
click at [365, 10] on div "Publish" at bounding box center [366, 8] width 14 height 6
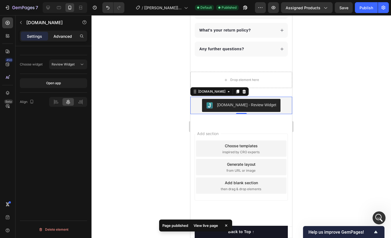
click at [54, 40] on div "Advanced" at bounding box center [62, 36] width 27 height 9
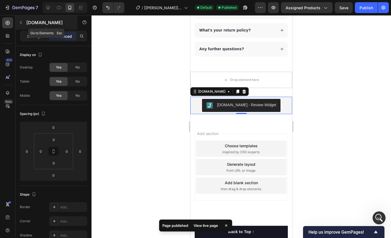
click at [20, 26] on button "button" at bounding box center [21, 22] width 9 height 9
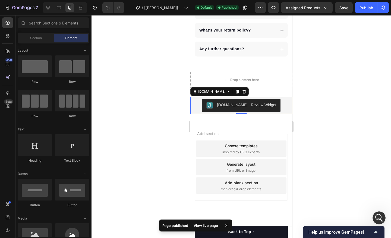
click at [239, 107] on div "[DOMAIN_NAME] - Review Widget" at bounding box center [246, 105] width 59 height 6
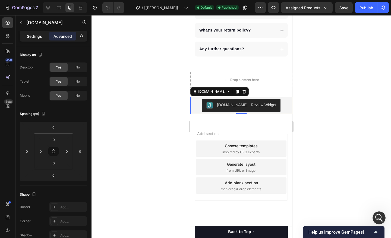
click at [35, 34] on p "Settings" at bounding box center [34, 36] width 15 height 6
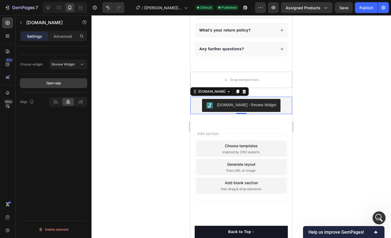
click at [58, 82] on div "Open app" at bounding box center [53, 83] width 15 height 5
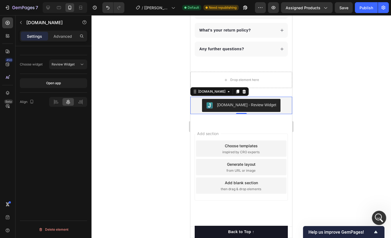
click at [378, 219] on icon "Open Intercom Messenger" at bounding box center [378, 216] width 9 height 9
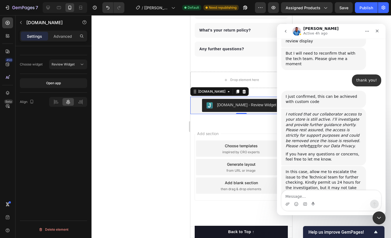
scroll to position [2080, 0]
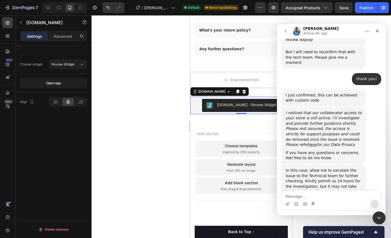
click at [321, 198] on textarea "Message…" at bounding box center [330, 194] width 99 height 9
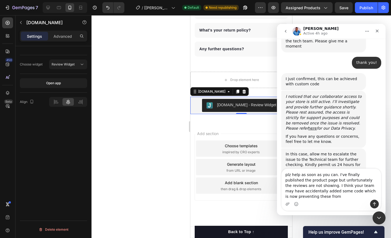
scroll to position [2102, 0]
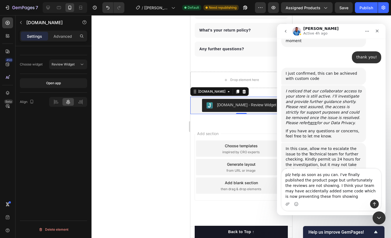
type textarea "plz help as soon as you can. I've finally published the product page but unfort…"
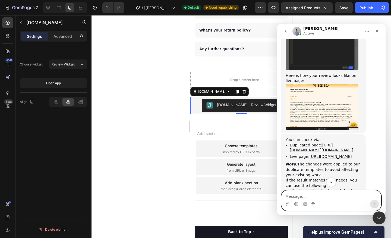
scroll to position [2513, 0]
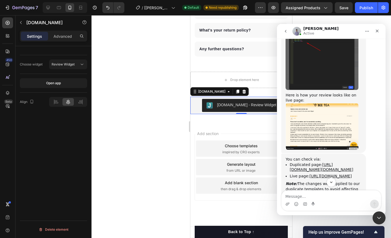
drag, startPoint x: 341, startPoint y: 111, endPoint x: 288, endPoint y: 97, distance: 54.5
click at [288, 162] on ul "Duplicated page: https://builder.gempages.net/editor/583405643621204652/5862099…" at bounding box center [323, 170] width 76 height 17
copy li "Live page: https://gingerbeetea.com/products/ginger-bee-tea?view=gp-template-58…"
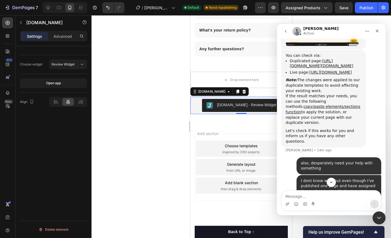
scroll to position [2629, 0]
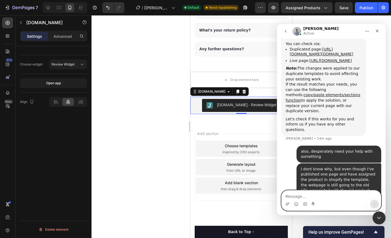
click at [314, 193] on textarea "Message…" at bounding box center [330, 194] width 99 height 9
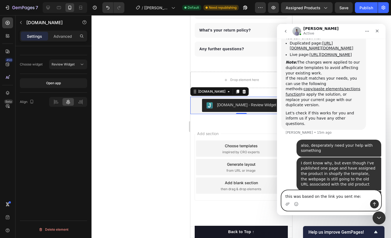
paste textarea "Live page: https://gingerbeetea.com/products/ginger-bee-tea?view=gp-template-58…"
type textarea "this was based on the link you sent me: Live page: https://gingerbeetea.com/pro…"
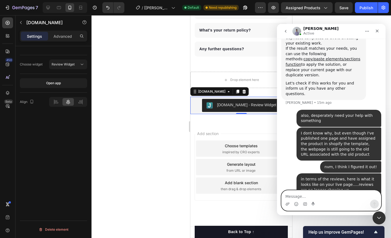
scroll to position [2665, 0]
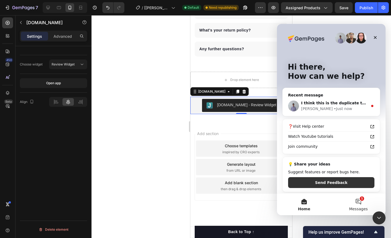
click at [354, 204] on button "1 Messages" at bounding box center [358, 204] width 54 height 22
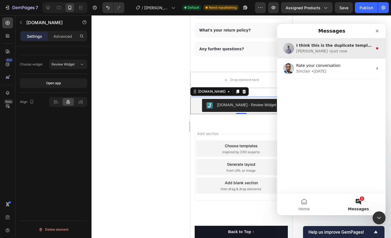
click at [344, 50] on div "Brad • Just now" at bounding box center [334, 51] width 77 height 6
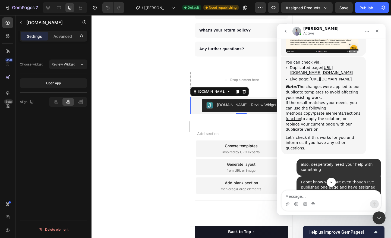
scroll to position [2756, 0]
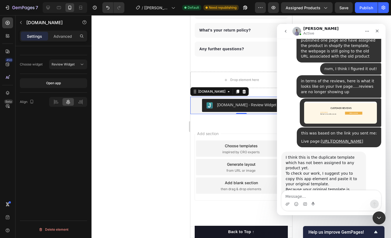
click at [318, 202] on img "Brad says…" at bounding box center [321, 214] width 73 height 24
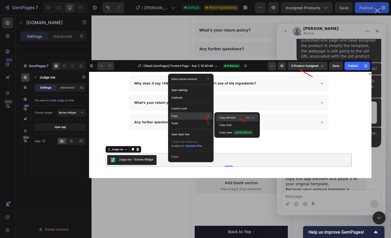
scroll to position [0, 0]
click at [246, 22] on div "Intercom messenger" at bounding box center [195, 119] width 391 height 238
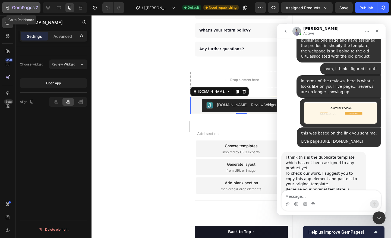
click at [24, 6] on icon "button" at bounding box center [23, 8] width 22 height 5
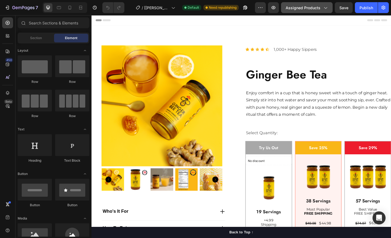
click at [318, 7] on span "Assigned Products" at bounding box center [302, 8] width 35 height 6
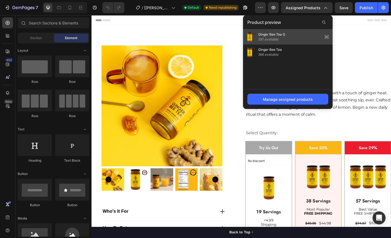
click at [297, 35] on div "Ginger Bee Tea G 287 available" at bounding box center [288, 36] width 90 height 15
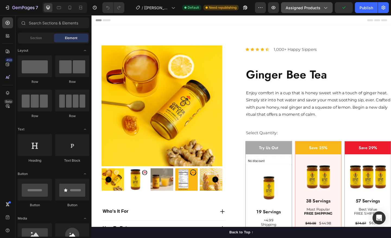
click at [300, 12] on button "Assigned Products" at bounding box center [307, 7] width 52 height 11
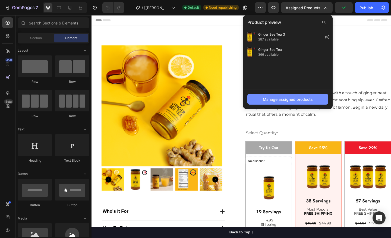
click at [292, 98] on div "Manage assigned products" at bounding box center [288, 99] width 50 height 6
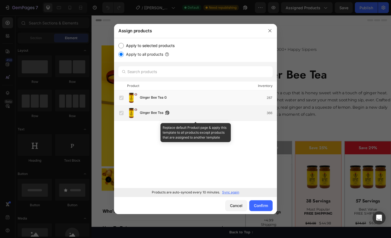
click at [122, 114] on label at bounding box center [121, 113] width 4 height 4
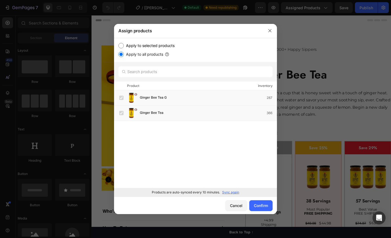
click at [119, 47] on input "Apply to selected products" at bounding box center [120, 45] width 5 height 5
radio input "true"
click at [263, 208] on div "Confirm" at bounding box center [261, 205] width 14 height 6
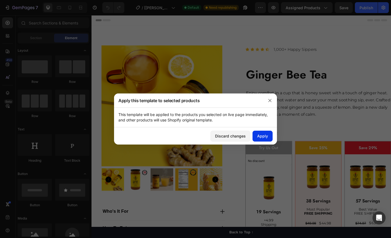
click at [263, 136] on div "Apply" at bounding box center [262, 136] width 11 height 6
click at [268, 102] on icon "button" at bounding box center [269, 100] width 4 height 4
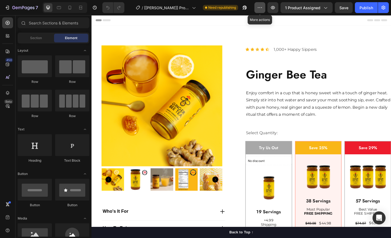
click at [258, 9] on icon "button" at bounding box center [259, 7] width 5 height 5
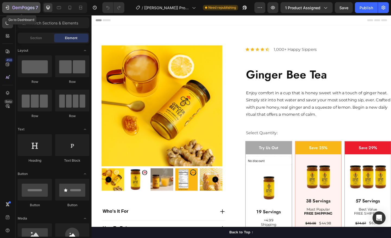
click at [12, 8] on icon "button" at bounding box center [23, 8] width 22 height 5
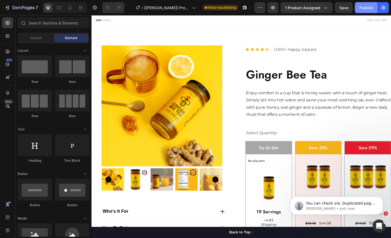
click at [363, 4] on button "Publish" at bounding box center [366, 7] width 23 height 11
click at [378, 228] on icon "Open Intercom Messenger" at bounding box center [378, 225] width 9 height 9
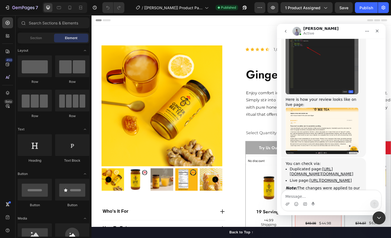
scroll to position [2509, 0]
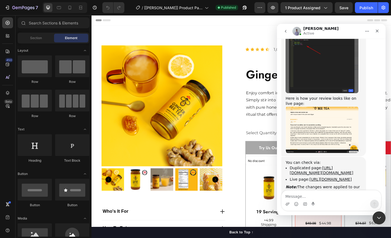
click at [331, 193] on textarea "Message…" at bounding box center [330, 194] width 99 height 9
type textarea "also, desperately need your help with something"
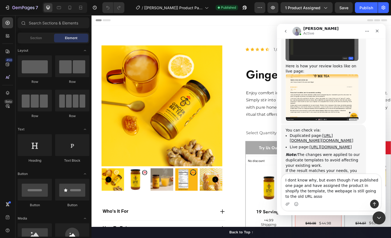
scroll to position [2547, 0]
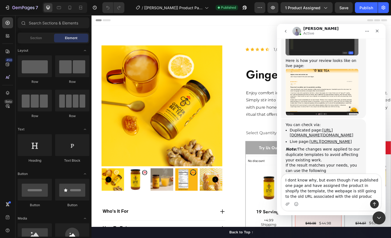
type textarea "I dont know why, but even though I've published one page and have assigned the …"
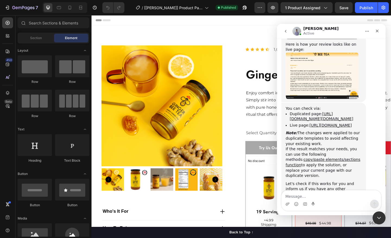
scroll to position [2564, 0]
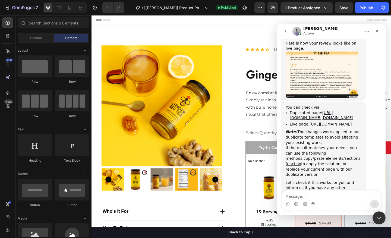
click at [317, 200] on div "Intercom messenger" at bounding box center [330, 203] width 99 height 9
click at [316, 196] on textarea "Message…" at bounding box center [330, 194] width 99 height 9
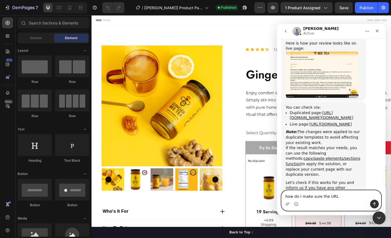
type textarea "how do I make sure the URL"
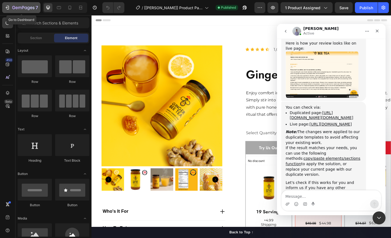
click at [21, 4] on button "7" at bounding box center [21, 7] width 38 height 11
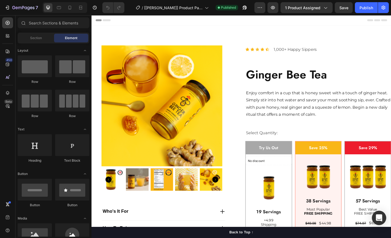
click at [376, 216] on icon "Open Intercom Messenger" at bounding box center [378, 217] width 6 height 7
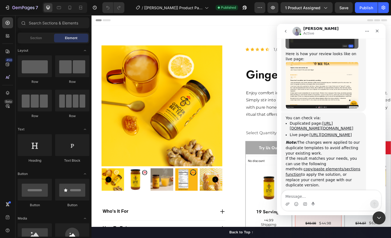
scroll to position [2564, 0]
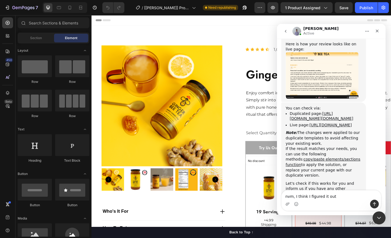
type textarea "nvm, I think I figured it out!"
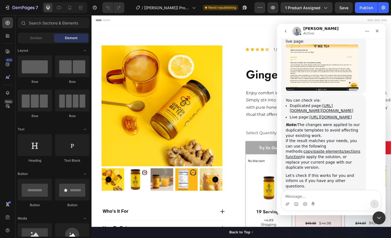
scroll to position [2577, 0]
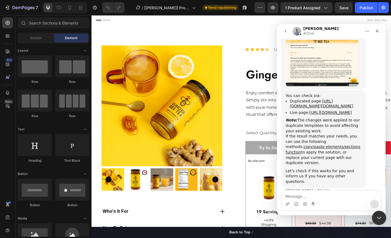
click at [379, 216] on icon "Close Intercom Messenger" at bounding box center [378, 216] width 7 height 7
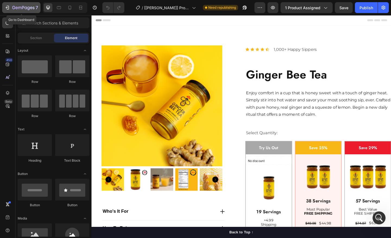
click at [16, 9] on icon "button" at bounding box center [23, 8] width 22 height 5
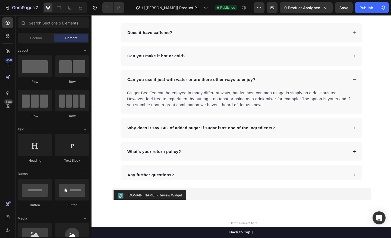
scroll to position [1260, 0]
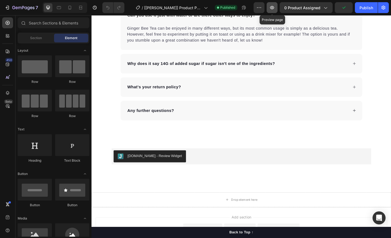
click at [271, 9] on icon "button" at bounding box center [271, 7] width 5 height 5
click at [381, 213] on div "Open Intercom Messenger" at bounding box center [379, 218] width 14 height 14
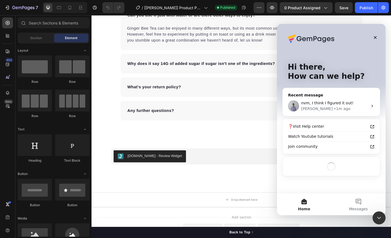
scroll to position [0, 0]
click at [329, 107] on div "[PERSON_NAME] • 1m ago" at bounding box center [334, 109] width 67 height 6
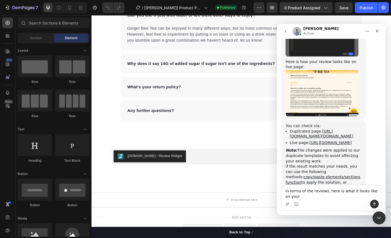
scroll to position [2510, 0]
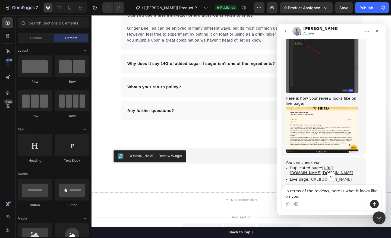
click at [322, 177] on link "[URL][DOMAIN_NAME]" at bounding box center [330, 179] width 42 height 4
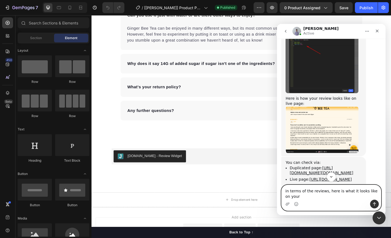
click at [325, 199] on textarea "in terms of the reviews, here is what it looks like on your" at bounding box center [330, 192] width 99 height 15
type textarea "in terms of the reviews, here is what it looks like on your live page.....revie…"
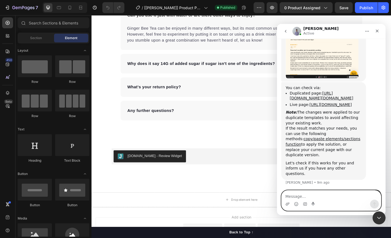
scroll to position [2600, 0]
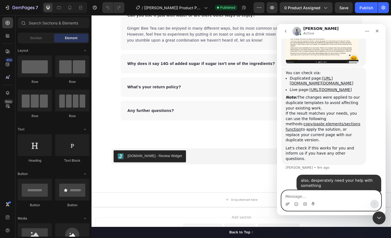
click at [286, 205] on icon "Upload attachment" at bounding box center [287, 203] width 4 height 3
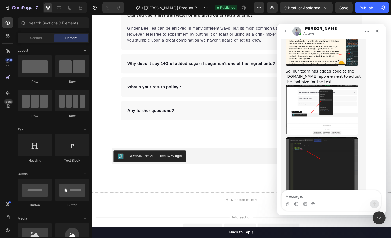
scroll to position [2401, 0]
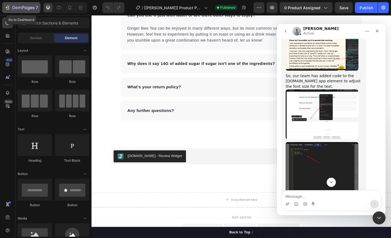
click at [25, 4] on div "7" at bounding box center [25, 7] width 26 height 7
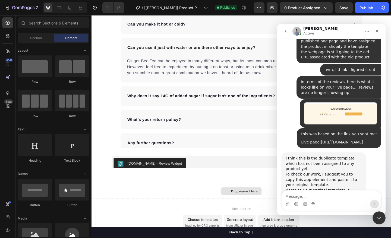
scroll to position [1006, 0]
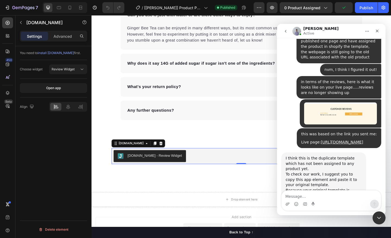
click at [312, 203] on img "Brad says…" at bounding box center [321, 215] width 73 height 24
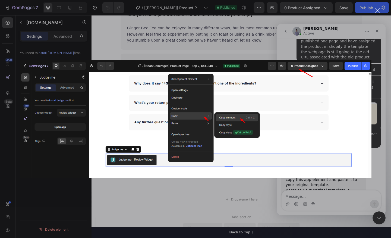
scroll to position [0, 0]
click at [208, 198] on div "Intercom messenger" at bounding box center [195, 119] width 391 height 238
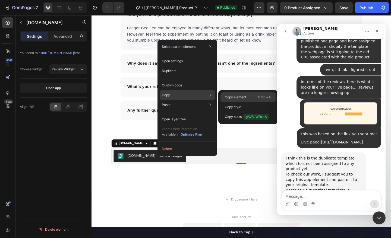
click at [236, 96] on p "Copy element" at bounding box center [235, 97] width 21 height 5
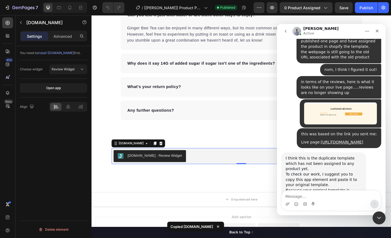
click at [318, 203] on img "Brad says…" at bounding box center [321, 215] width 73 height 24
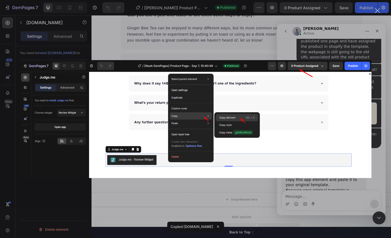
click at [228, 66] on img "Close" at bounding box center [196, 119] width 352 height 118
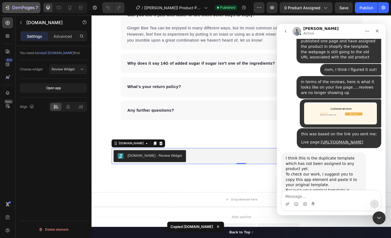
click at [11, 9] on div "7" at bounding box center [21, 7] width 33 height 7
